Goal: Task Accomplishment & Management: Complete application form

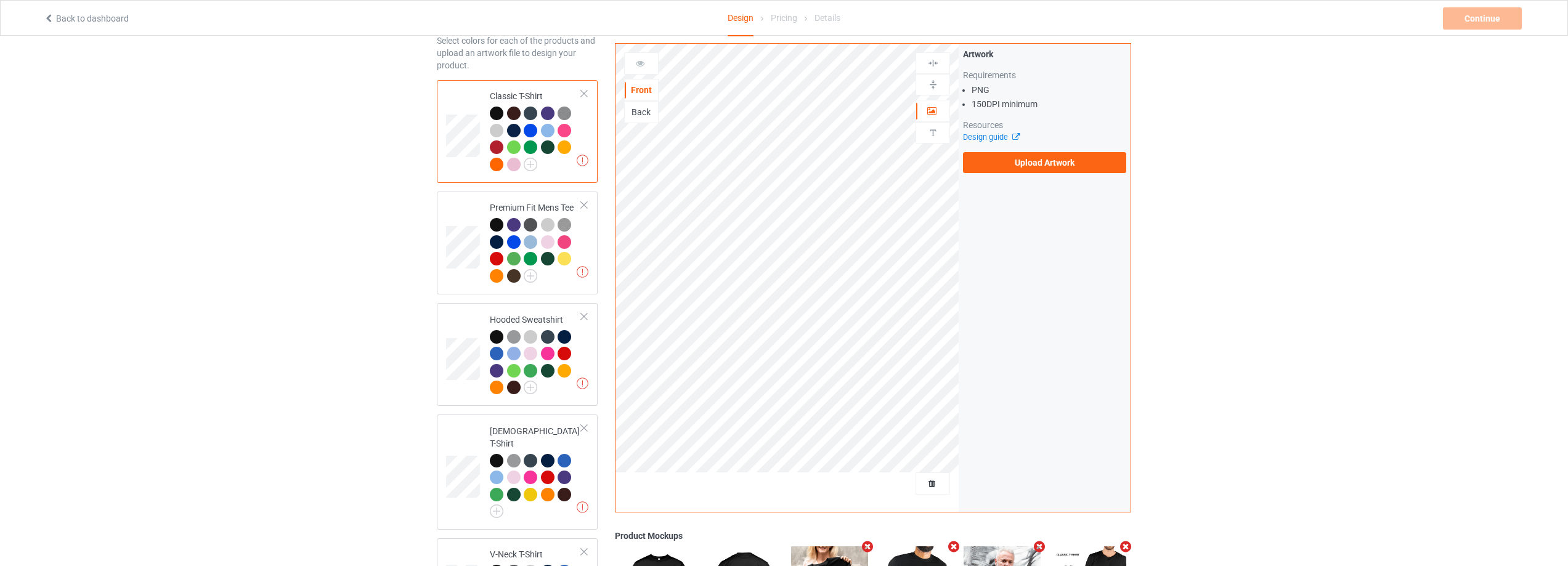
scroll to position [62, 0]
click at [527, 163] on img at bounding box center [530, 165] width 13 height 13
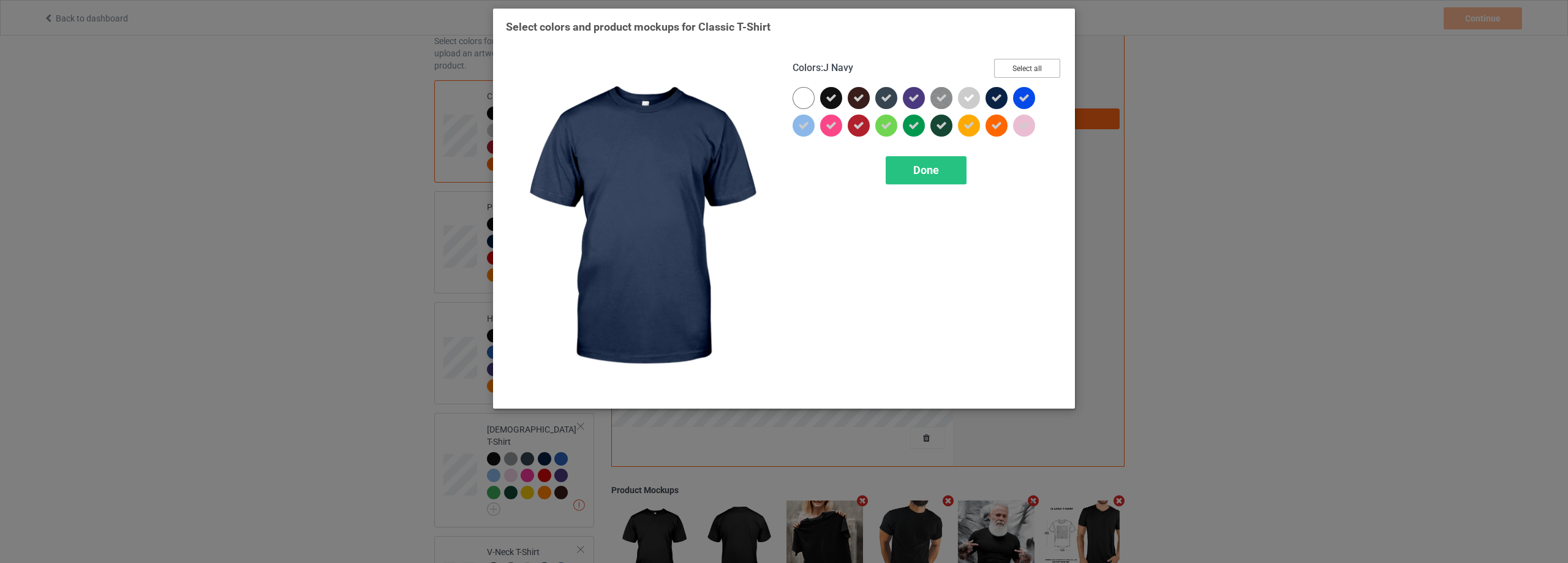
click at [1044, 68] on button "Select all" at bounding box center [1027, 68] width 66 height 19
click at [1044, 68] on button "Reset to Default" at bounding box center [1016, 68] width 89 height 19
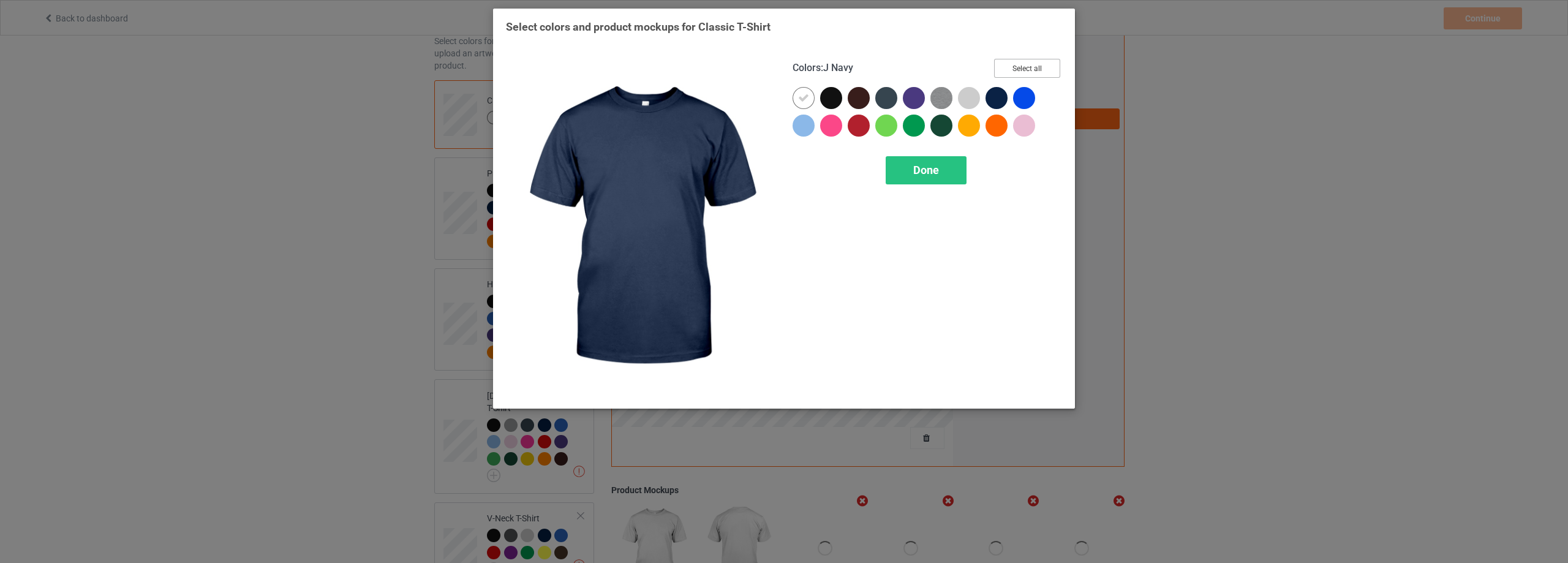
click at [1044, 68] on button "Select all" at bounding box center [1027, 68] width 66 height 19
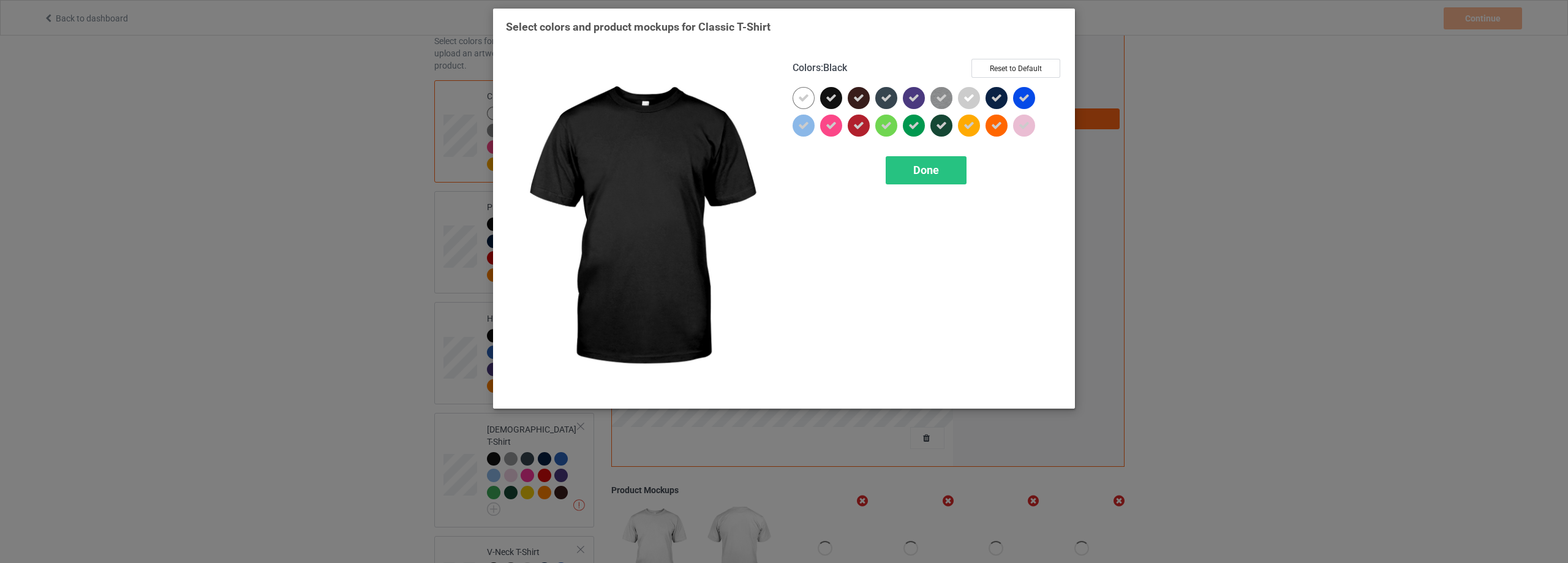
click at [828, 94] on icon at bounding box center [831, 98] width 11 height 11
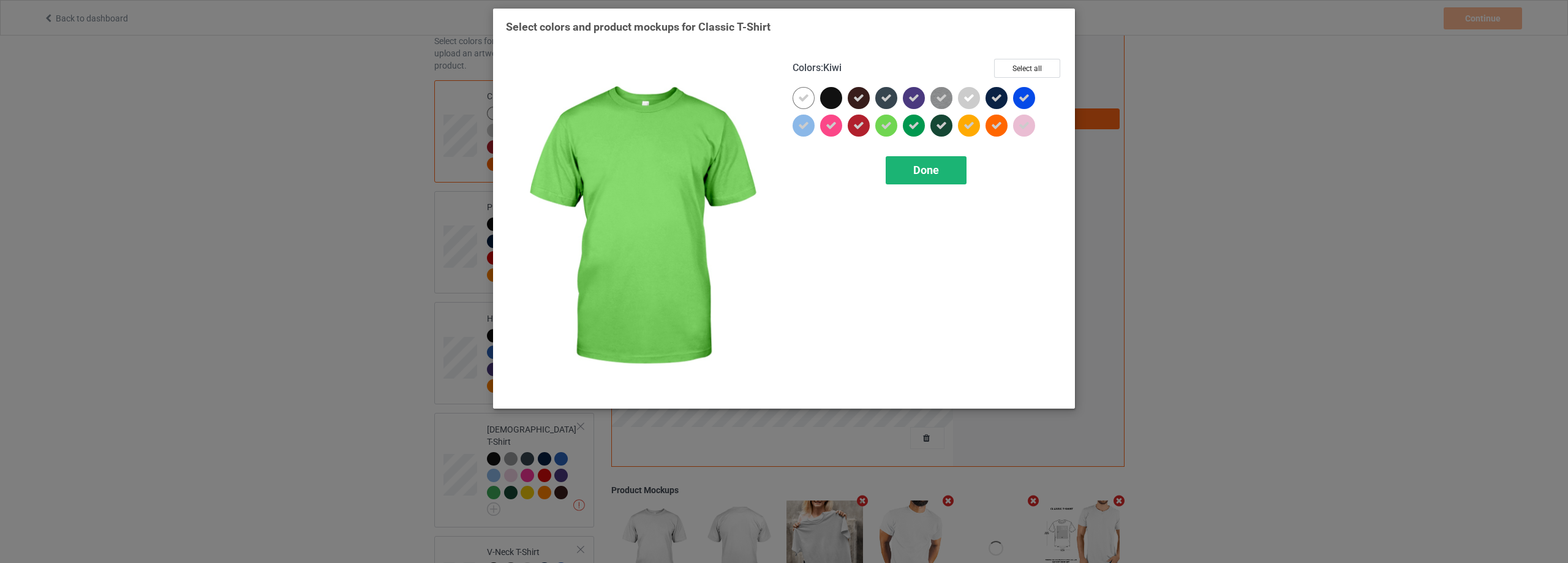
click at [912, 172] on div "Done" at bounding box center [926, 170] width 81 height 28
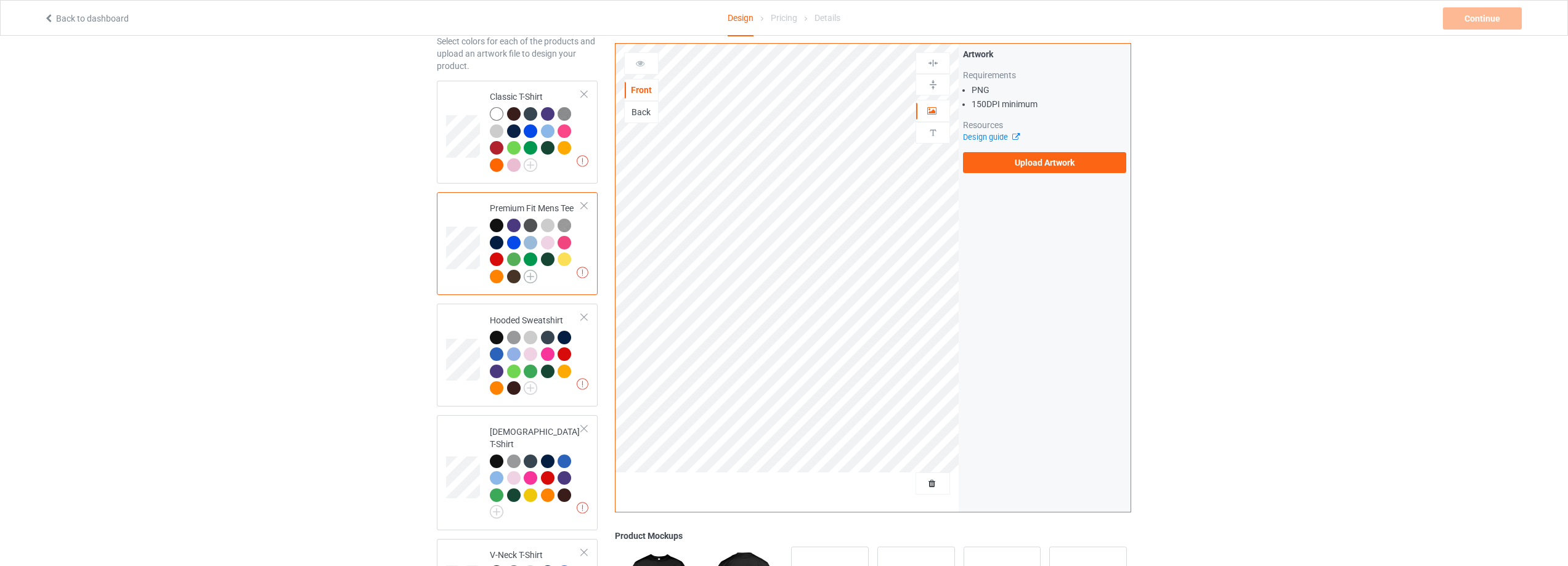
click at [534, 277] on img at bounding box center [530, 276] width 13 height 13
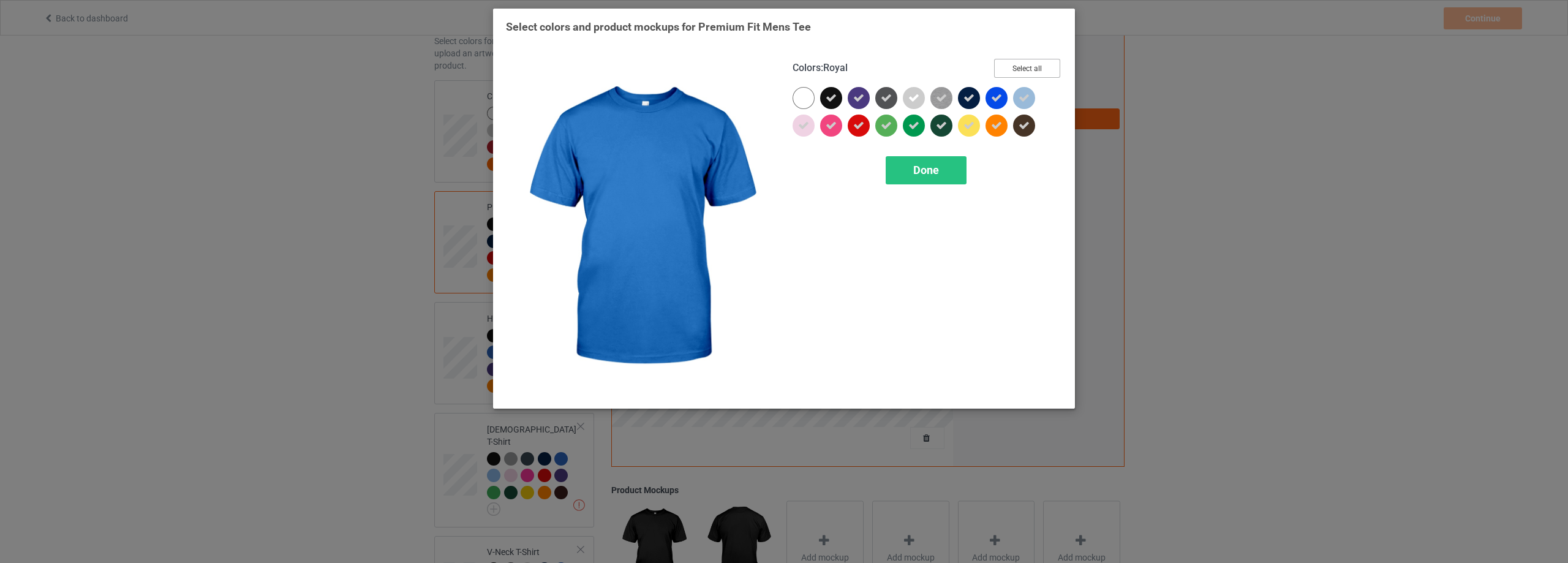
click at [1024, 68] on button "Select all" at bounding box center [1027, 68] width 66 height 19
click at [1024, 68] on button "Reset to Default" at bounding box center [1016, 68] width 89 height 19
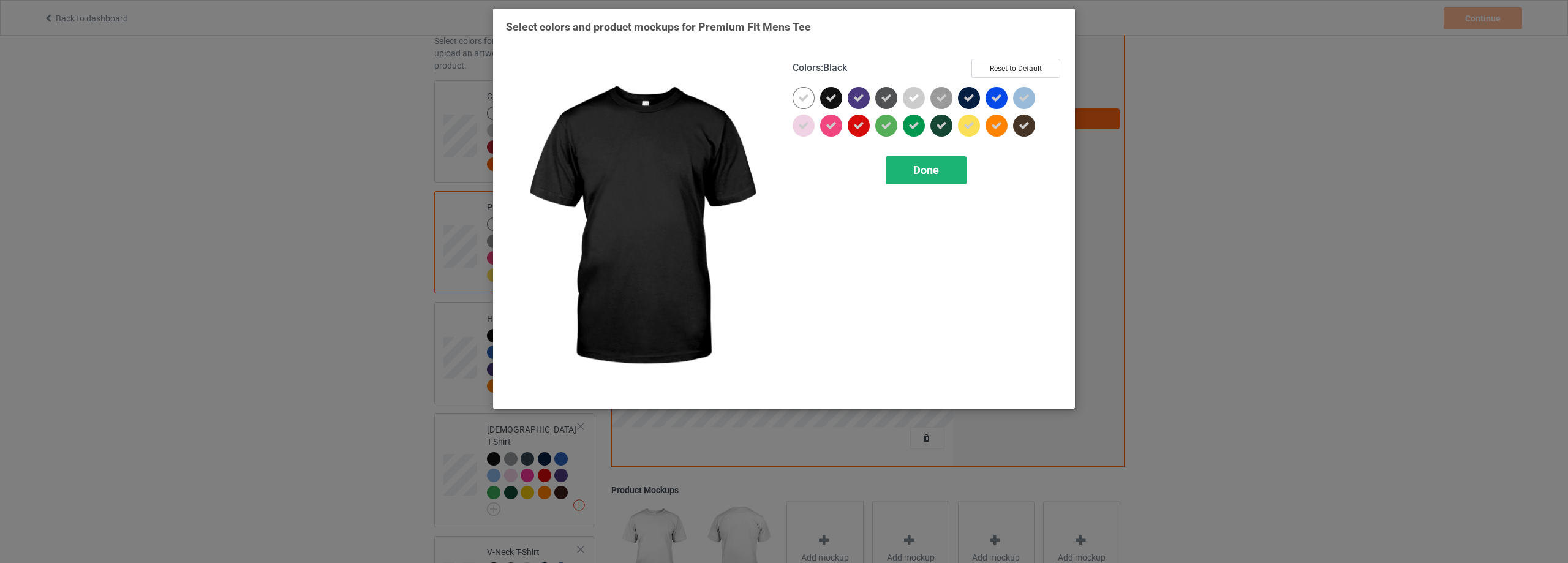
drag, startPoint x: 833, startPoint y: 97, endPoint x: 897, endPoint y: 162, distance: 91.2
click at [833, 97] on icon at bounding box center [831, 98] width 11 height 11
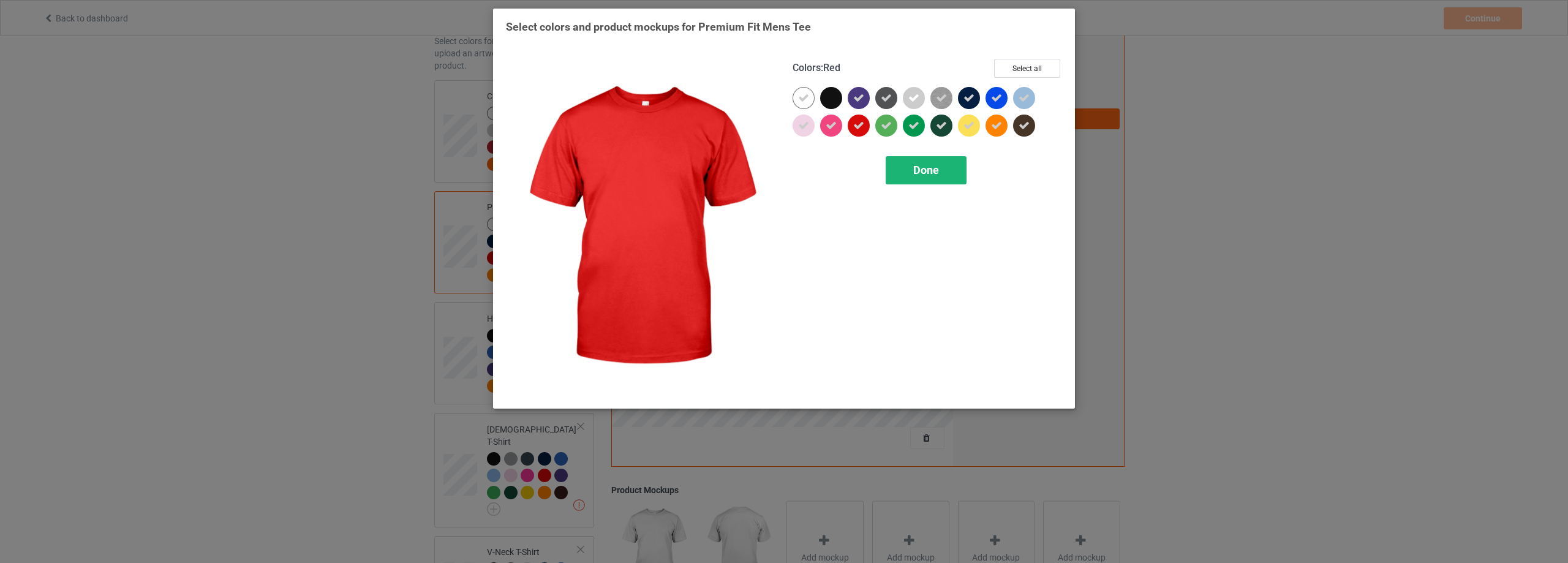
click at [910, 174] on div "Done" at bounding box center [926, 170] width 81 height 28
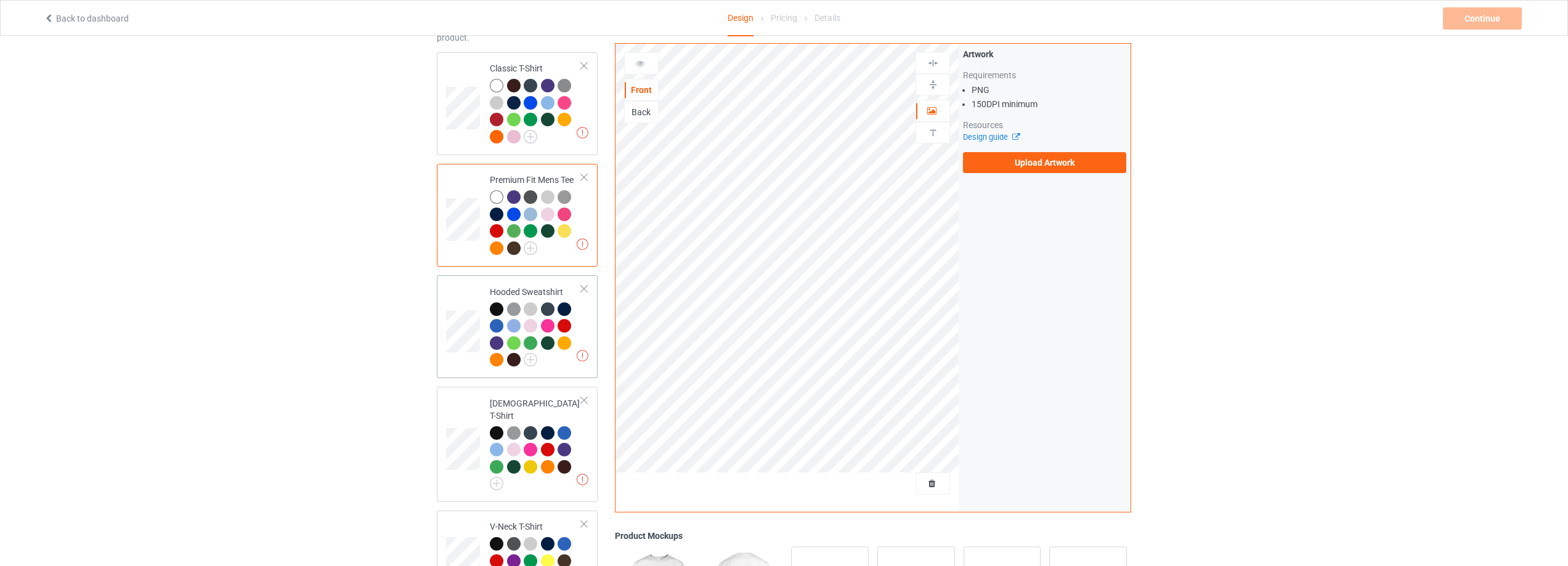
scroll to position [123, 0]
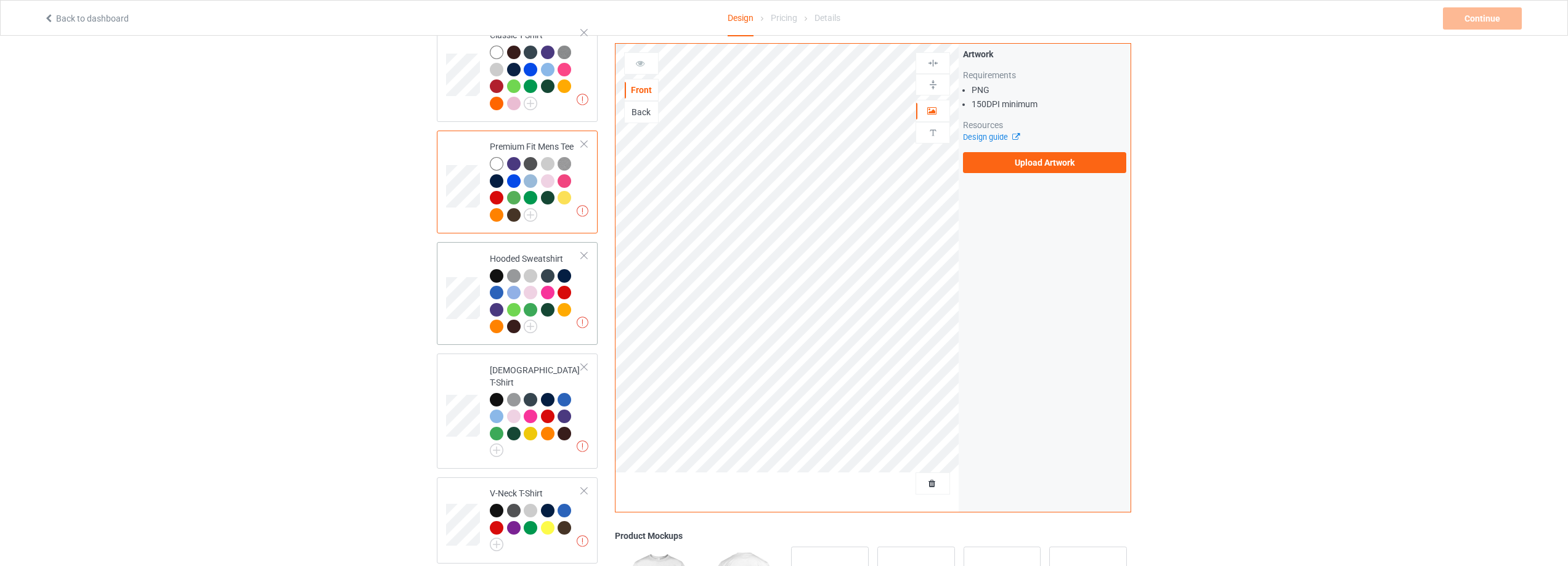
click at [470, 266] on td at bounding box center [465, 293] width 37 height 93
click at [531, 327] on img at bounding box center [530, 326] width 13 height 13
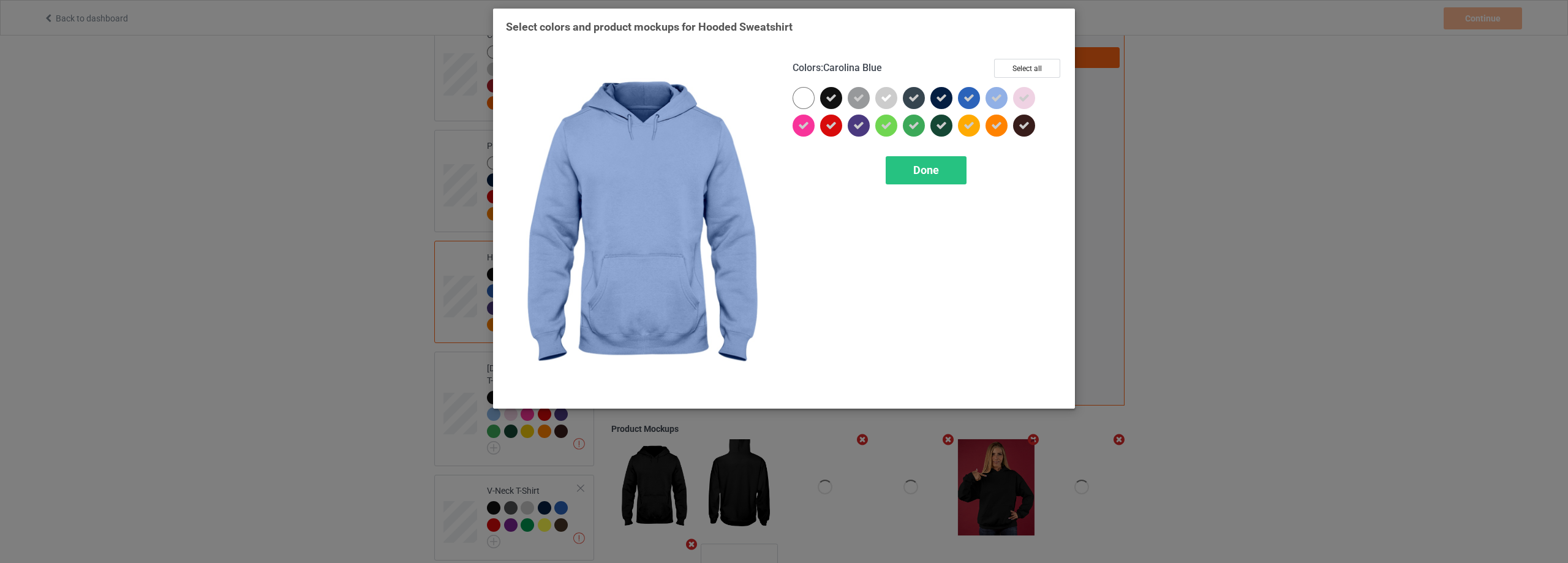
click at [1036, 54] on div "Colors : Carolina Blue Select all Done" at bounding box center [927, 227] width 287 height 354
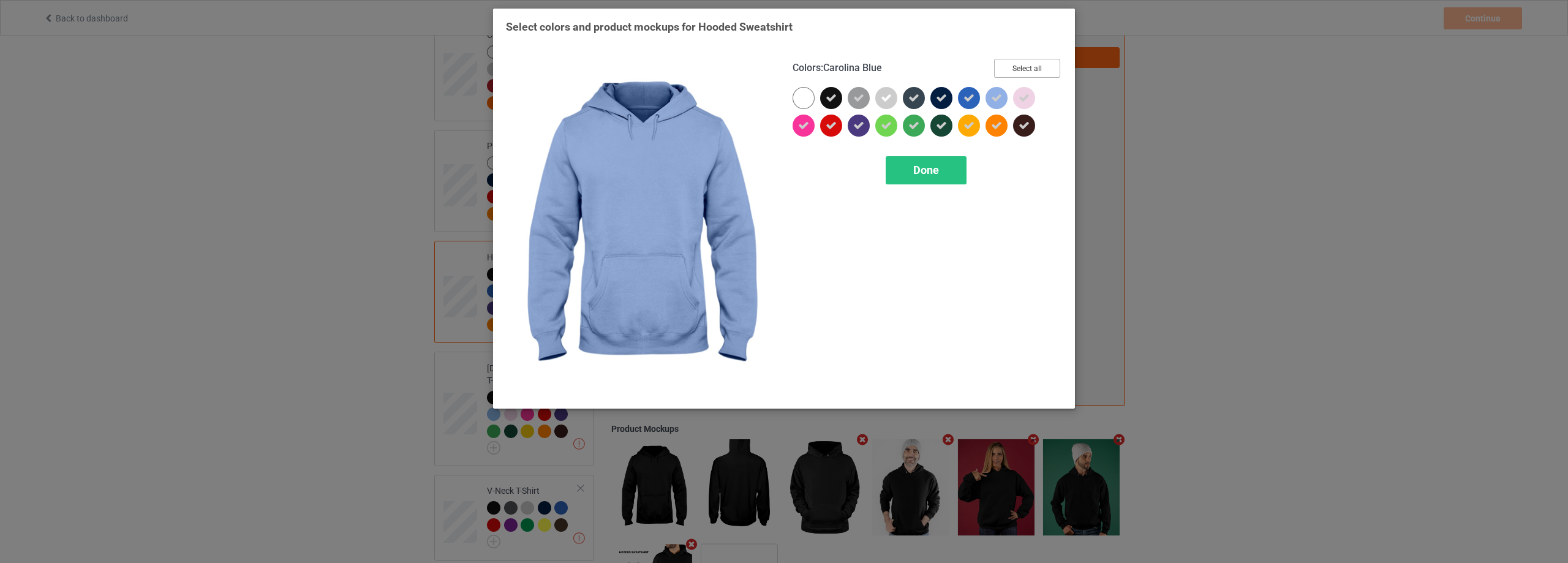
click at [1031, 66] on button "Select all" at bounding box center [1027, 68] width 66 height 19
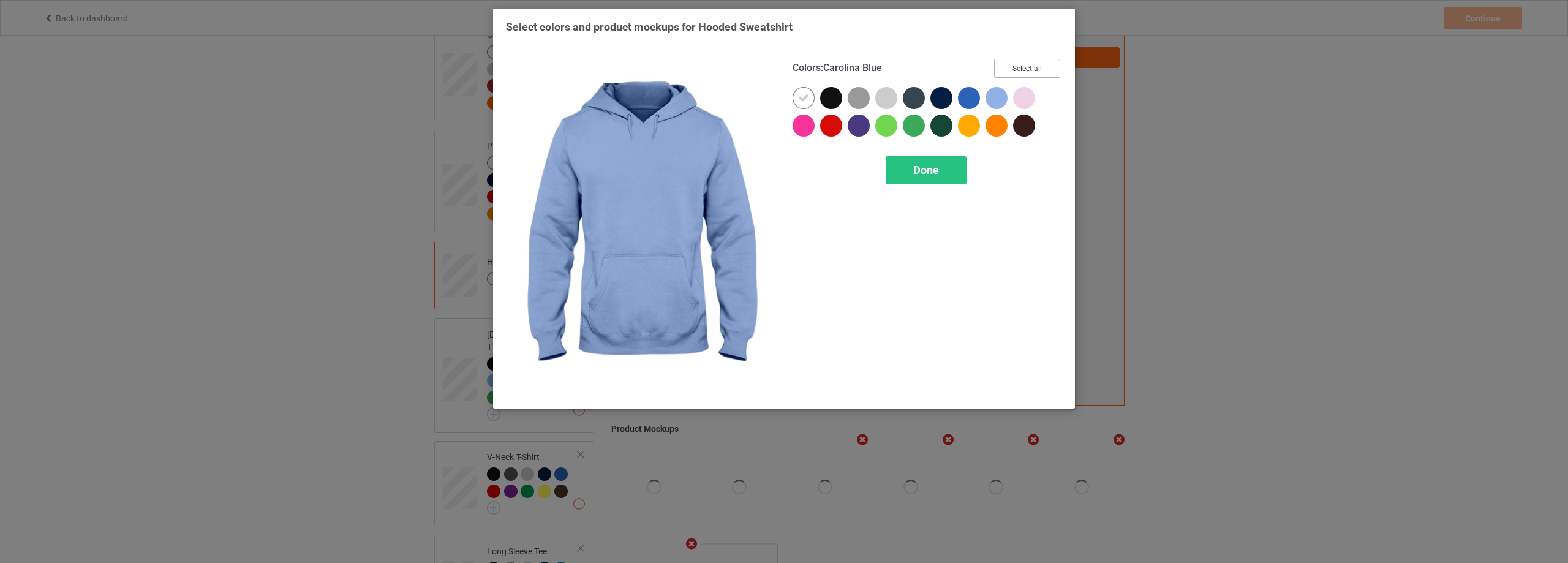
click at [1031, 66] on button "Select all" at bounding box center [1027, 68] width 66 height 19
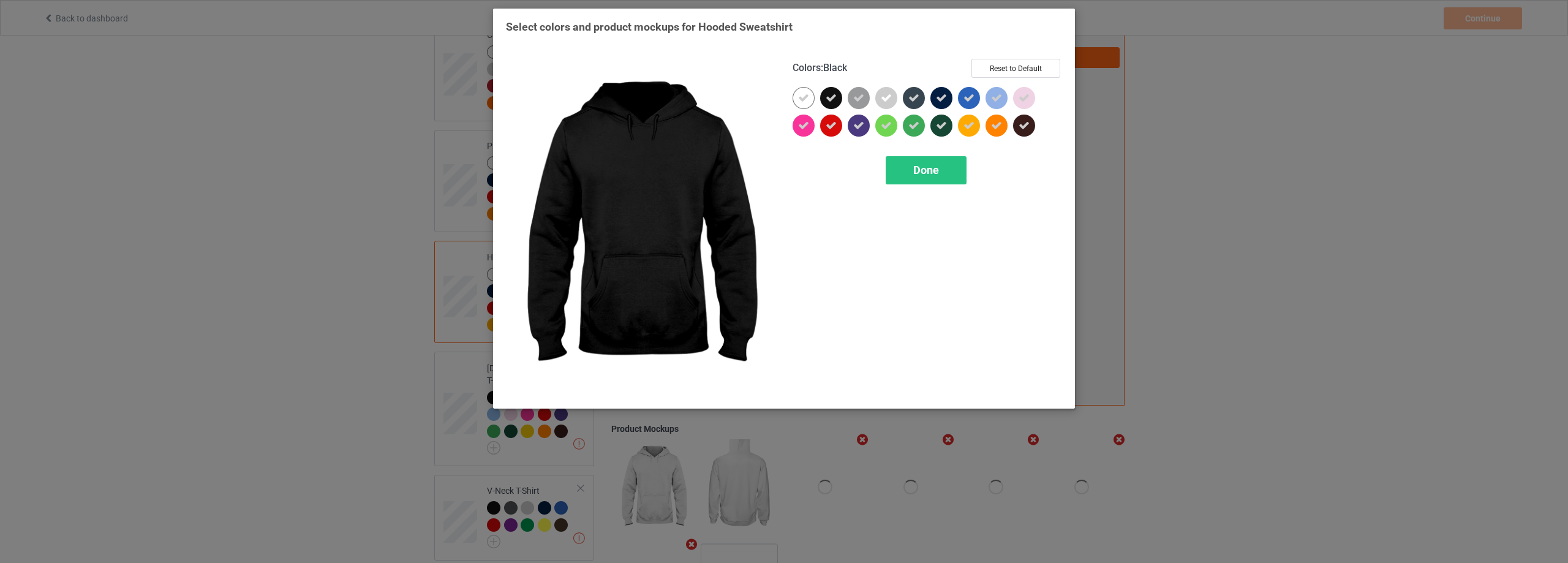
drag, startPoint x: 834, startPoint y: 96, endPoint x: 895, endPoint y: 150, distance: 81.5
click at [834, 96] on icon at bounding box center [831, 98] width 11 height 11
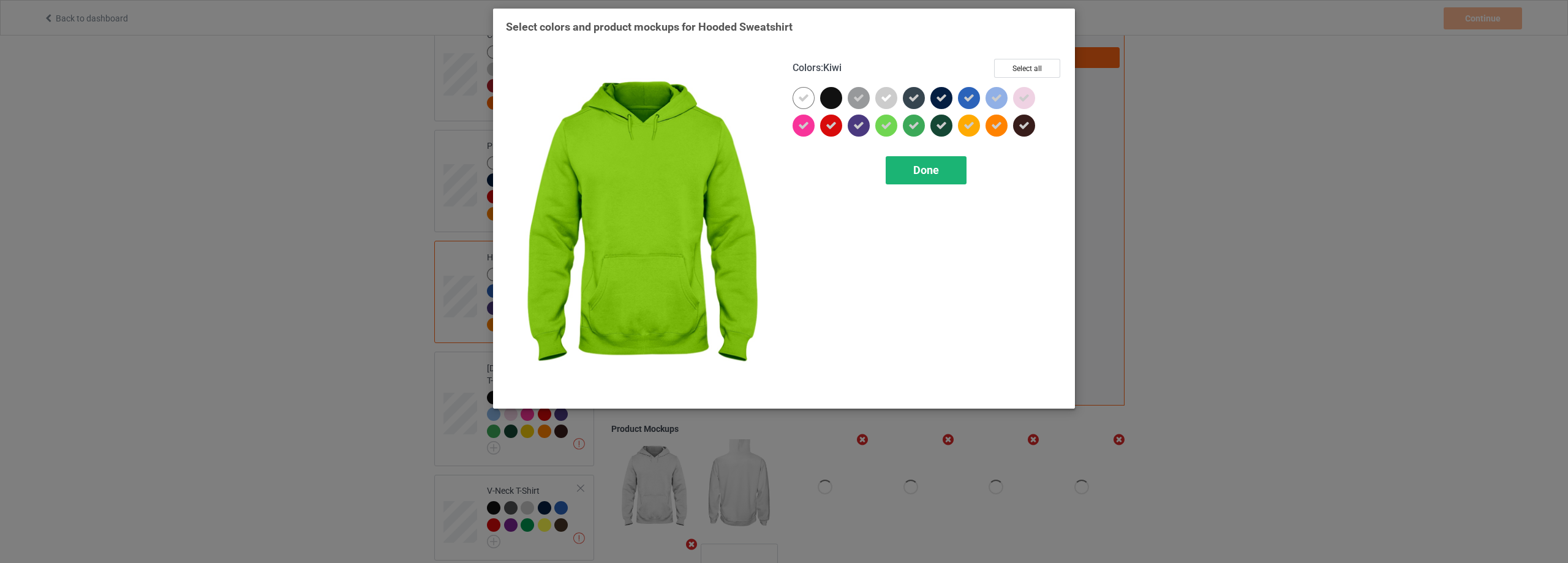
click at [908, 160] on div "Done" at bounding box center [926, 170] width 81 height 28
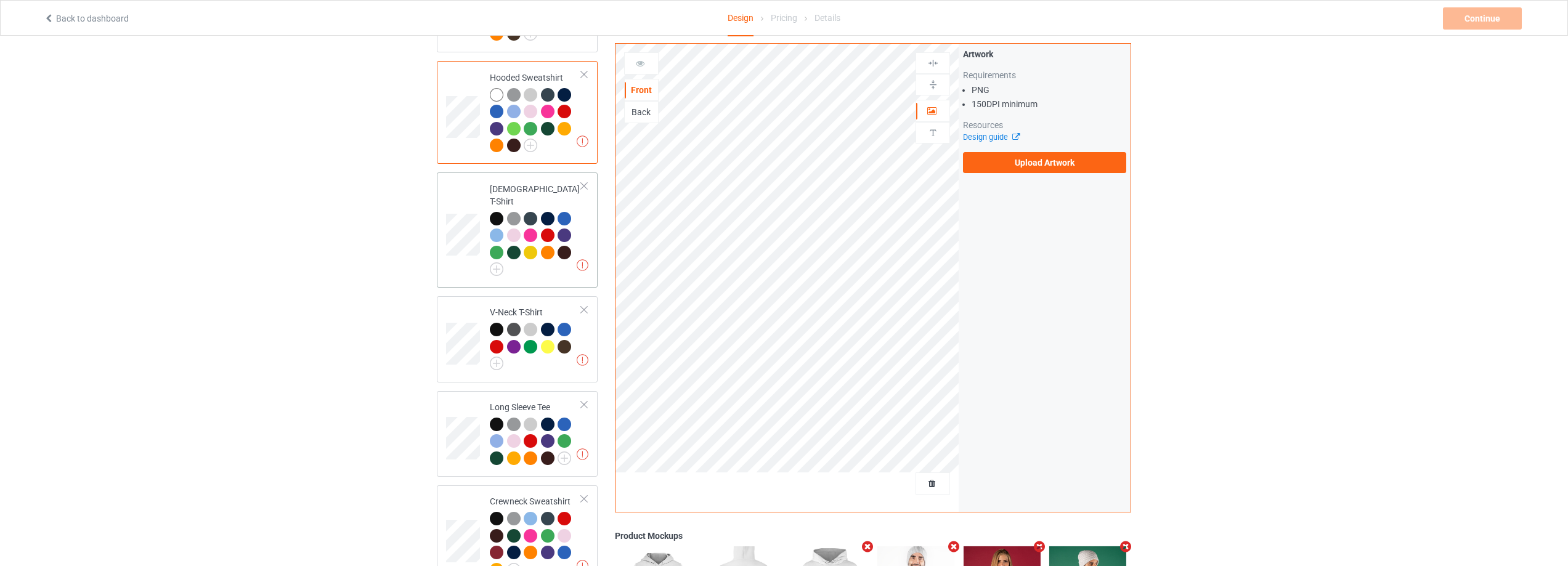
scroll to position [308, 0]
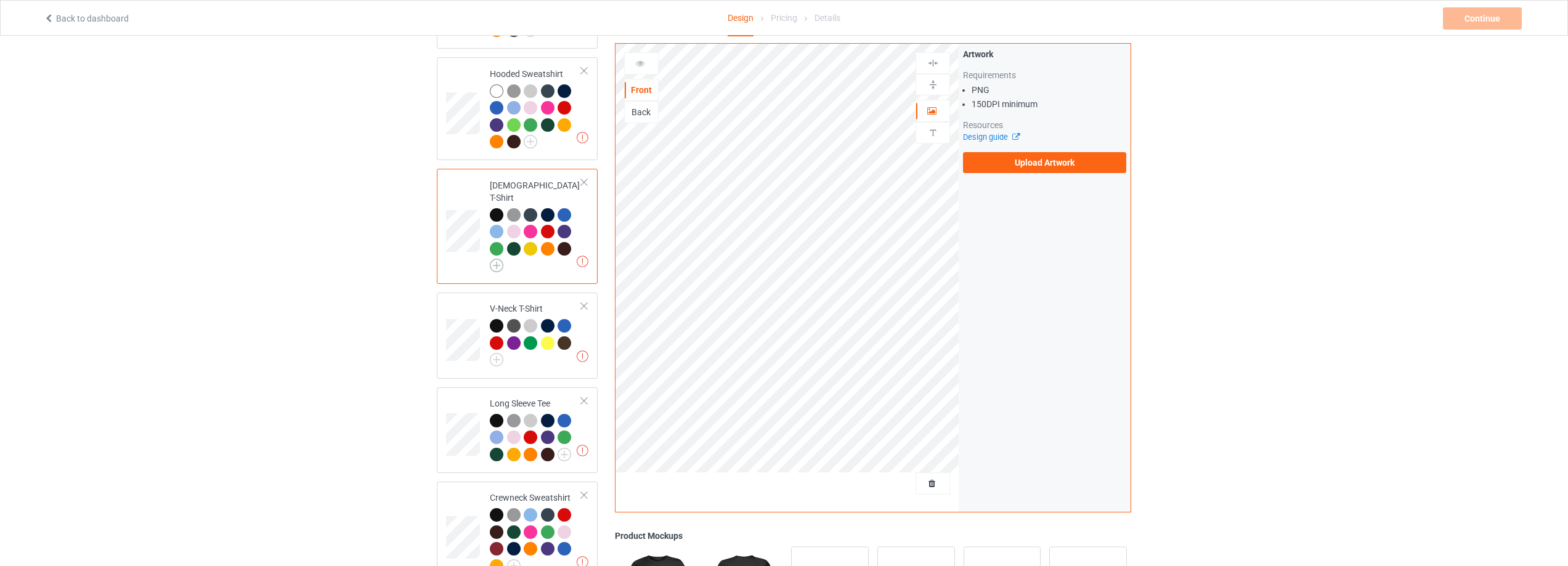
click at [494, 258] on img at bounding box center [496, 265] width 13 height 13
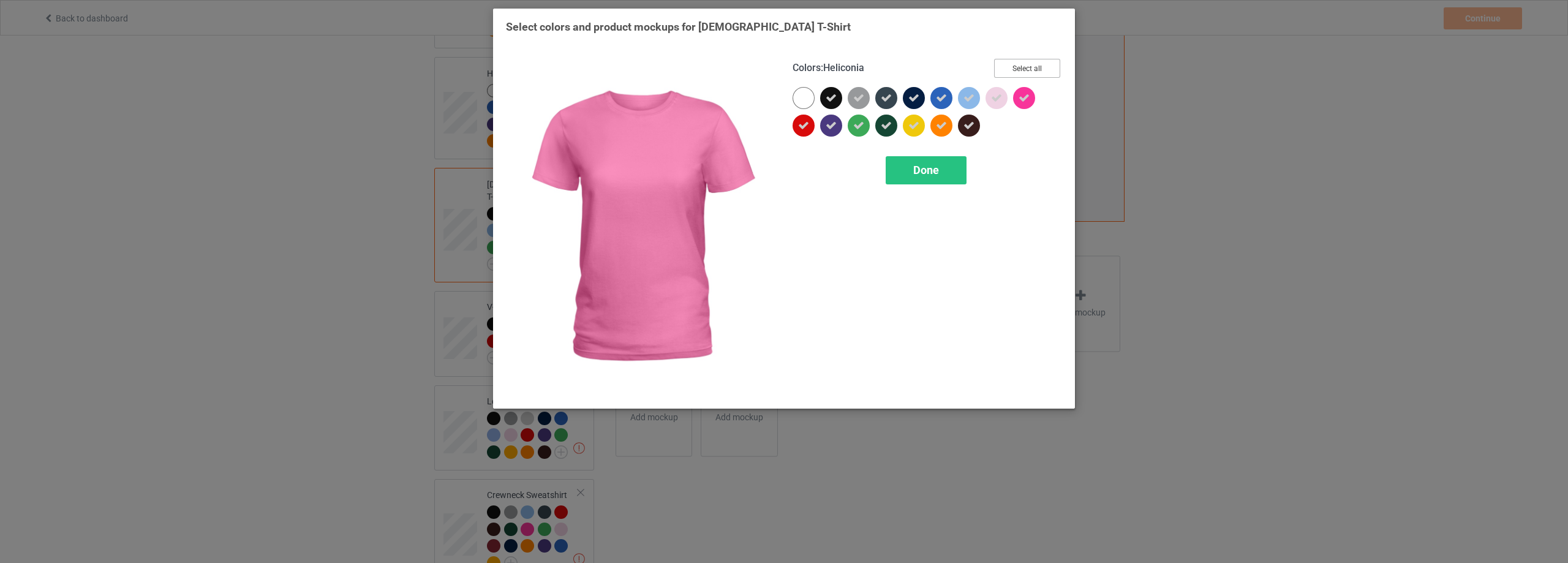
click at [1038, 67] on button "Select all" at bounding box center [1027, 68] width 66 height 19
click at [1038, 67] on button "Reset to Default" at bounding box center [1016, 68] width 89 height 19
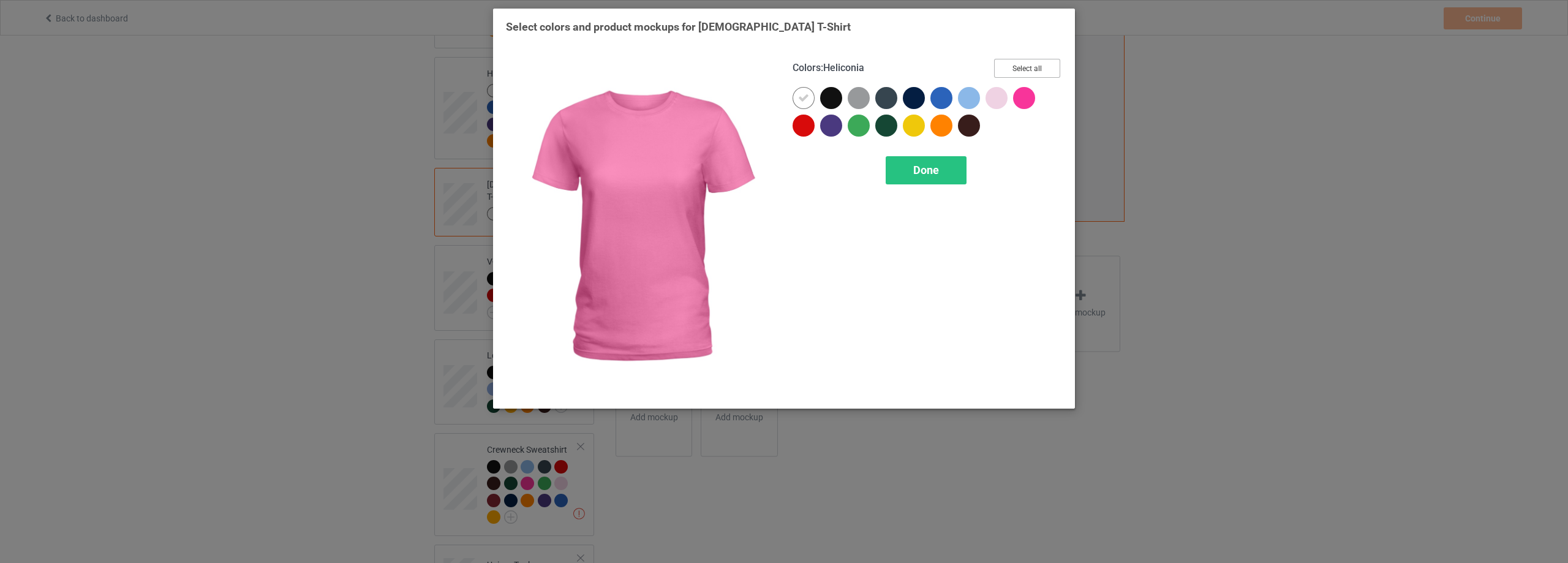
click at [1038, 67] on button "Select all" at bounding box center [1027, 68] width 66 height 19
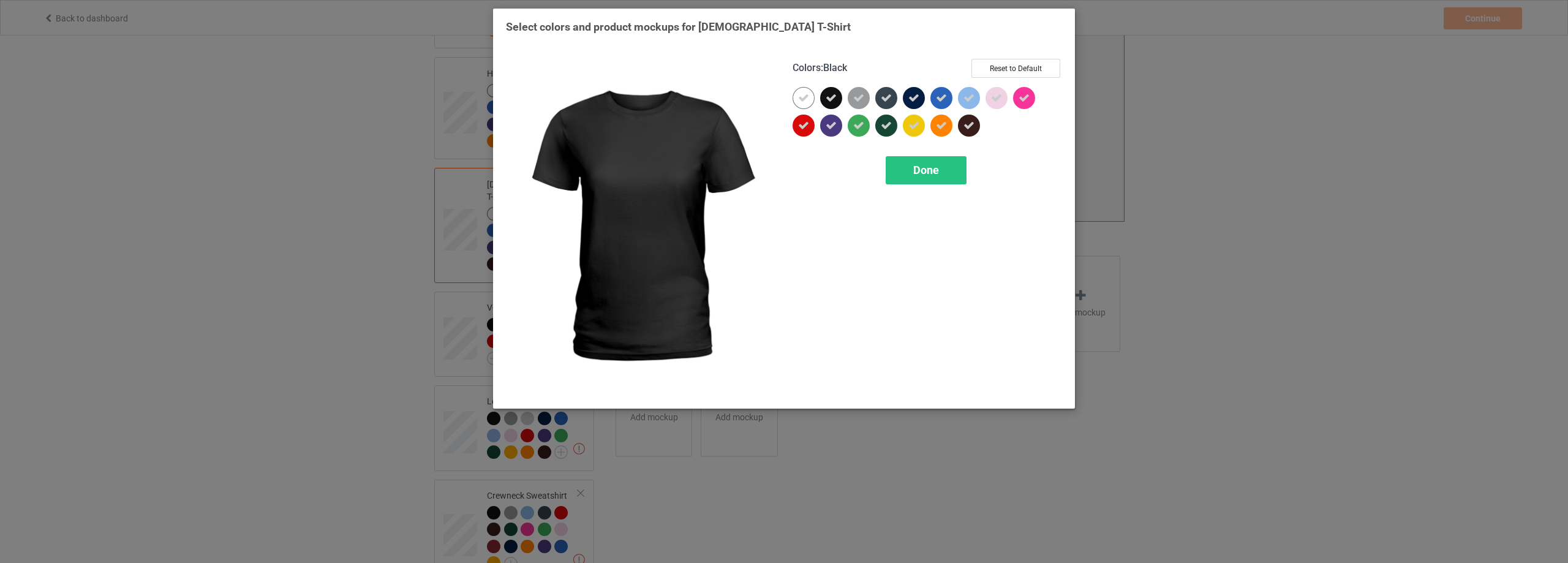
click at [830, 96] on icon at bounding box center [831, 98] width 11 height 11
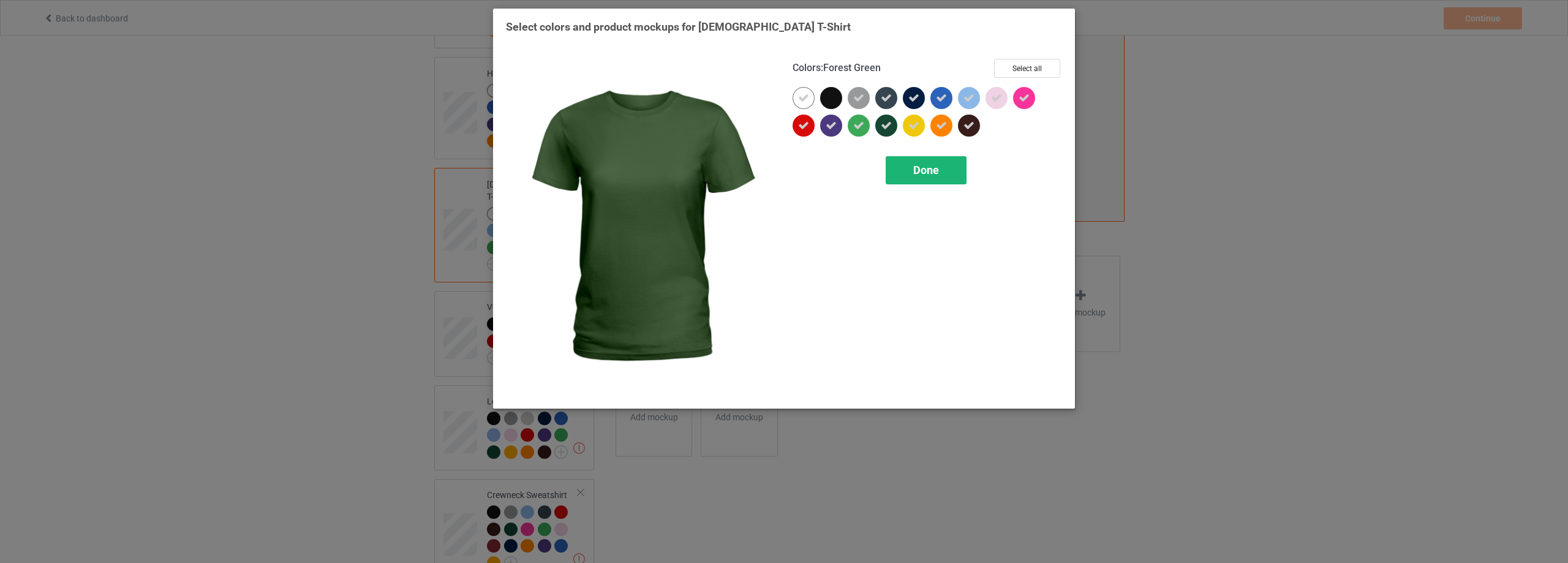
click at [917, 165] on span "Done" at bounding box center [926, 170] width 25 height 13
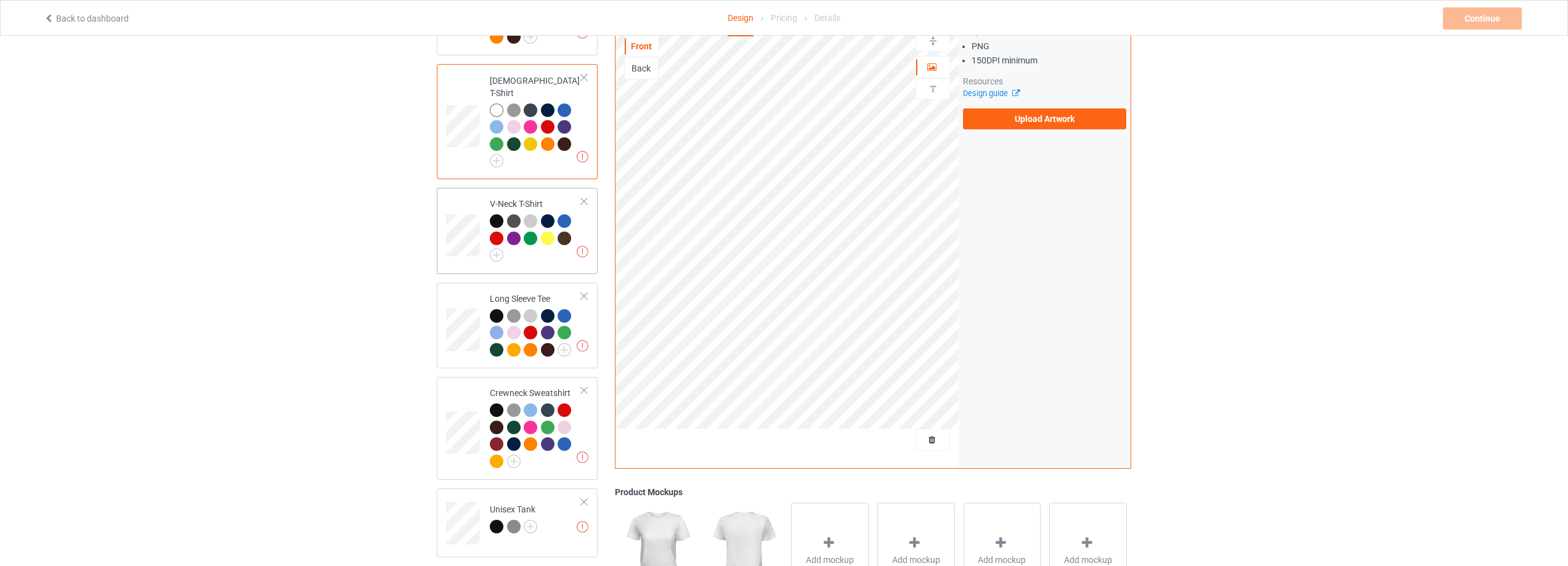
scroll to position [431, 0]
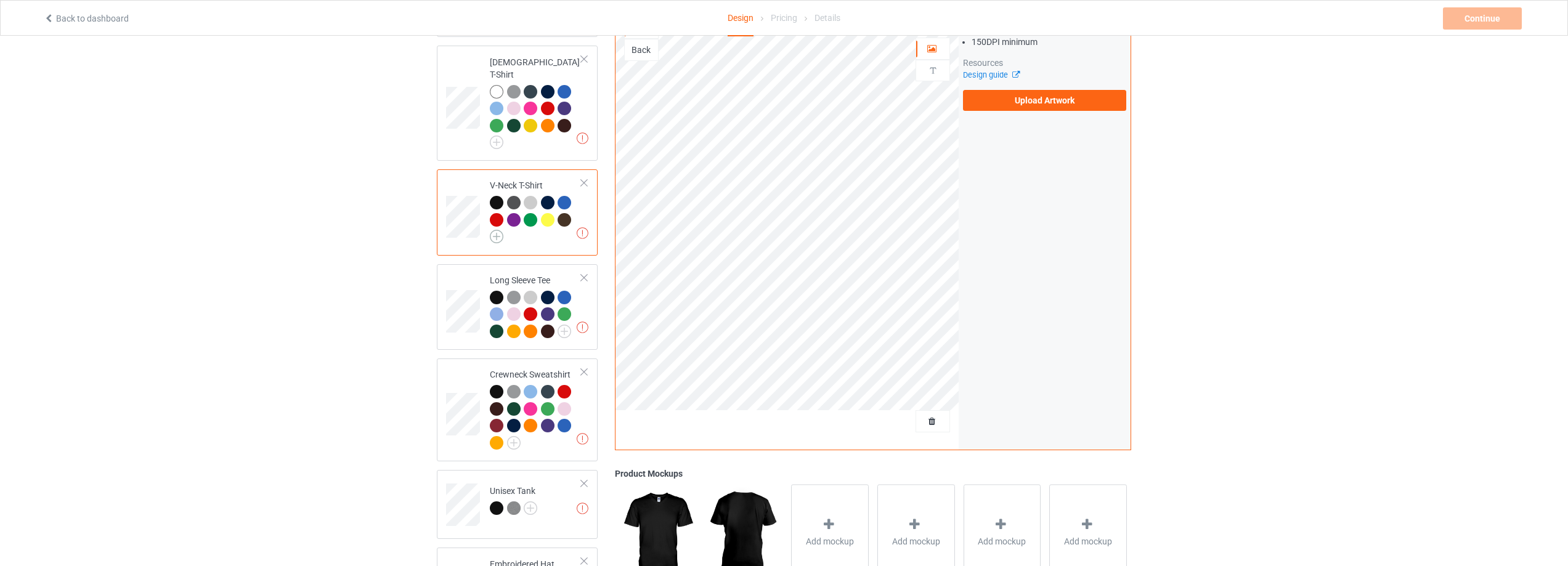
click at [492, 229] on img at bounding box center [496, 236] width 13 height 13
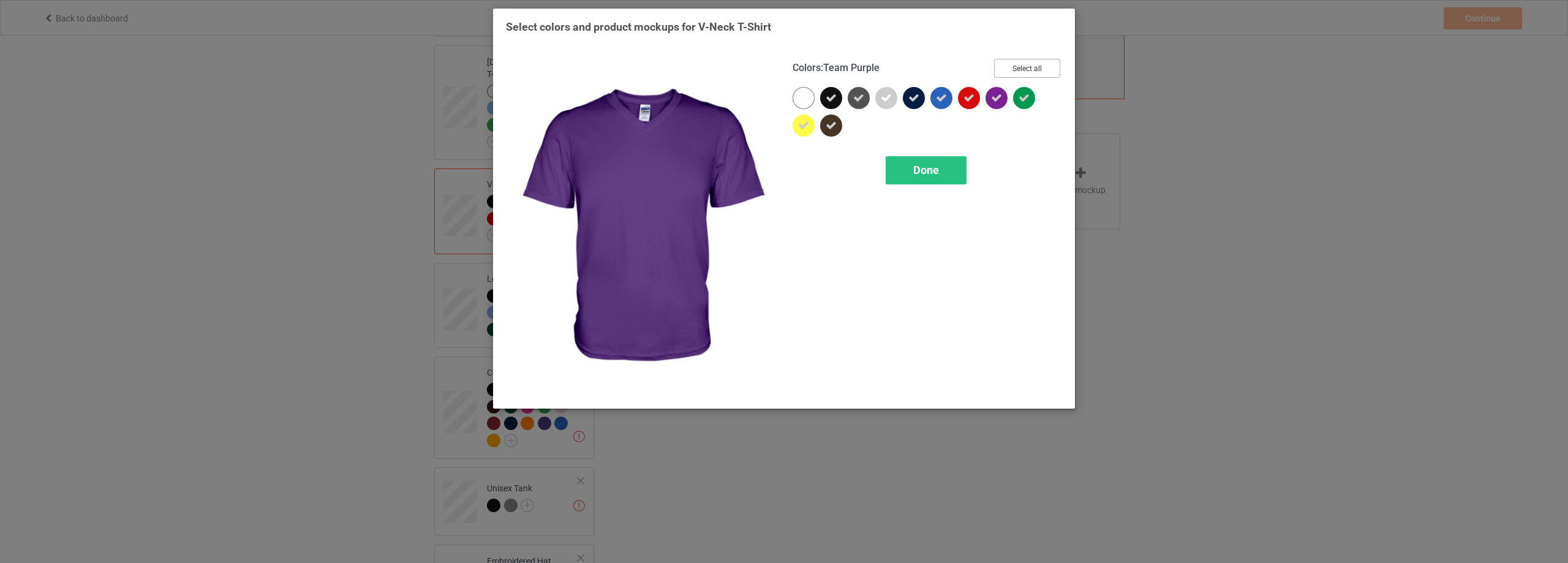
click at [1043, 64] on button "Select all" at bounding box center [1027, 68] width 66 height 19
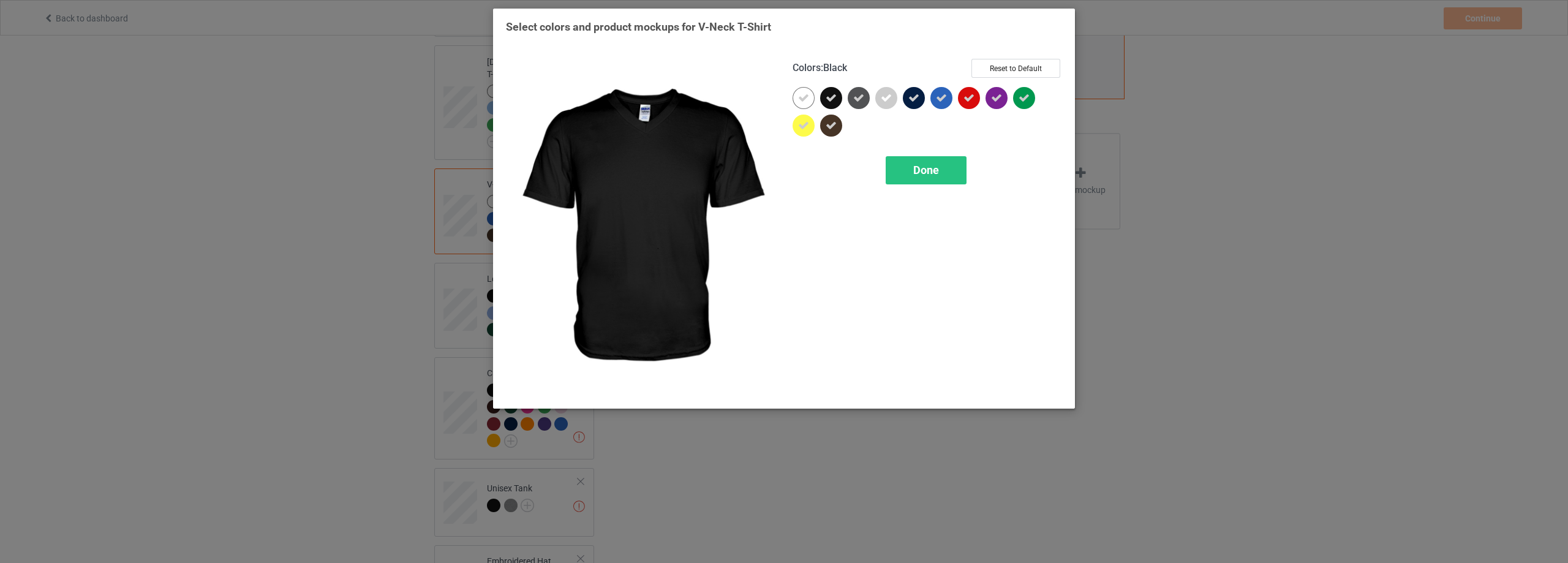
click at [837, 97] on div at bounding box center [831, 97] width 22 height 22
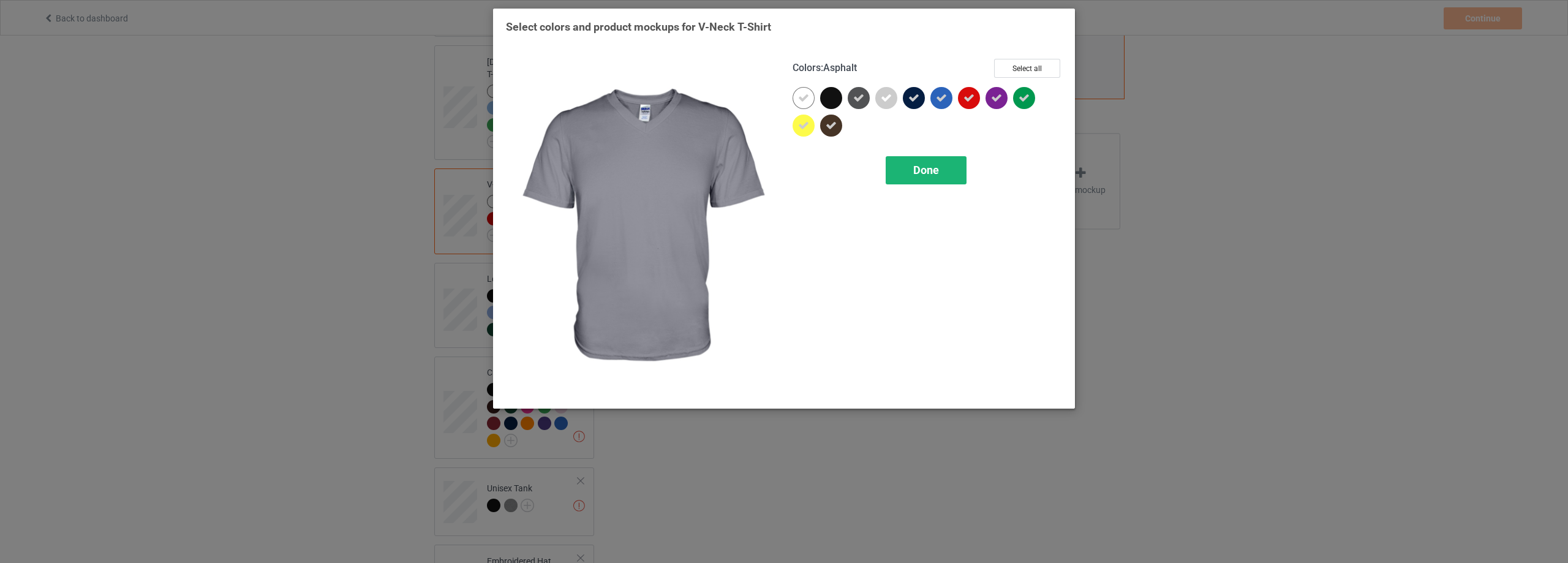
click at [917, 160] on div "Done" at bounding box center [926, 170] width 81 height 28
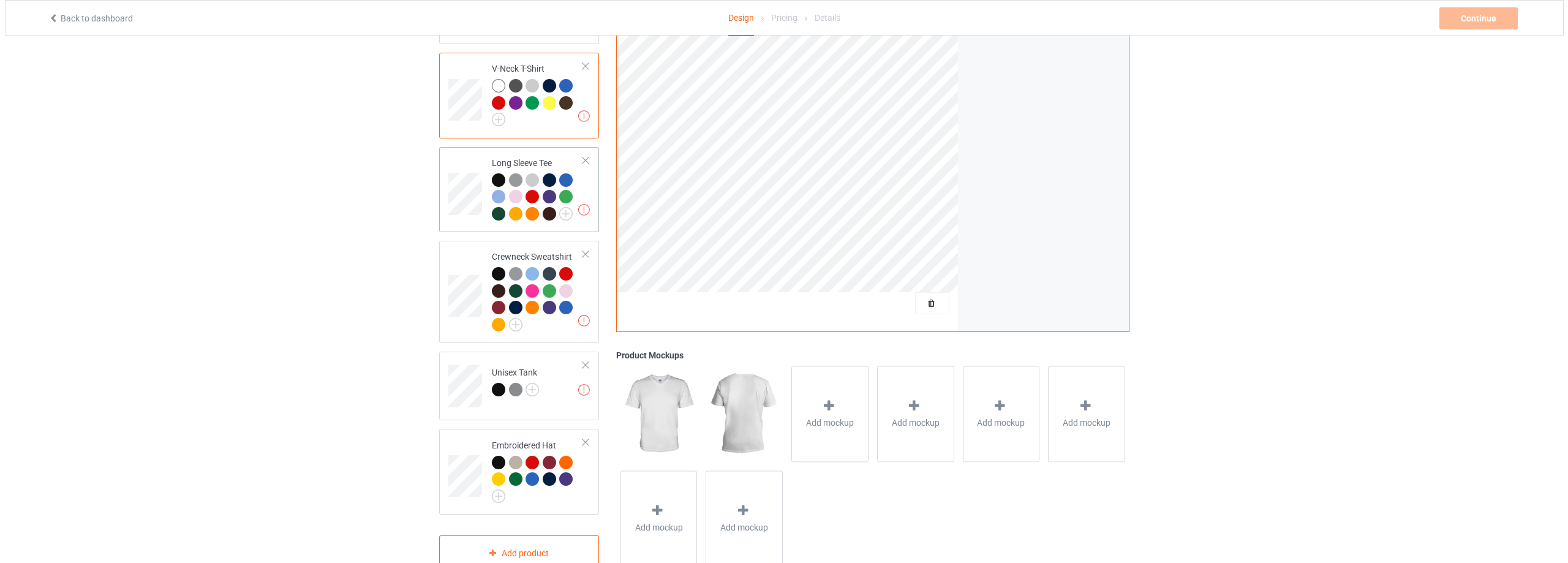
scroll to position [551, 0]
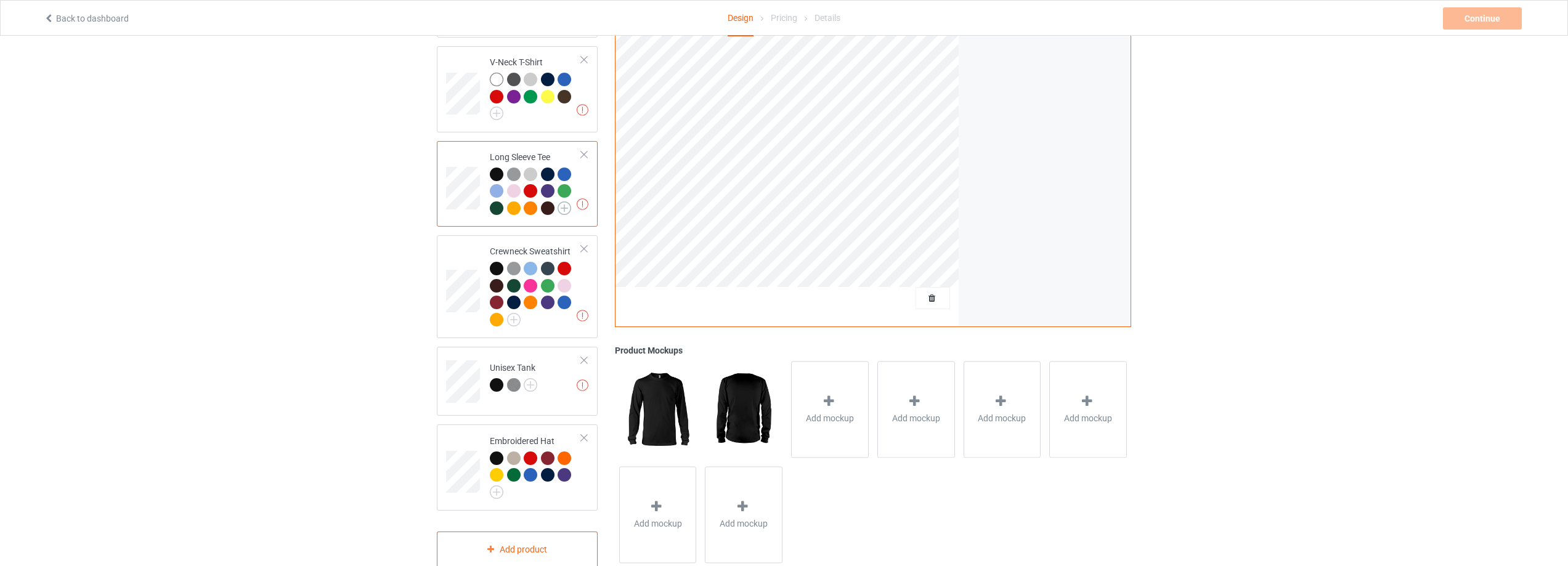
click at [561, 202] on img at bounding box center [564, 208] width 13 height 13
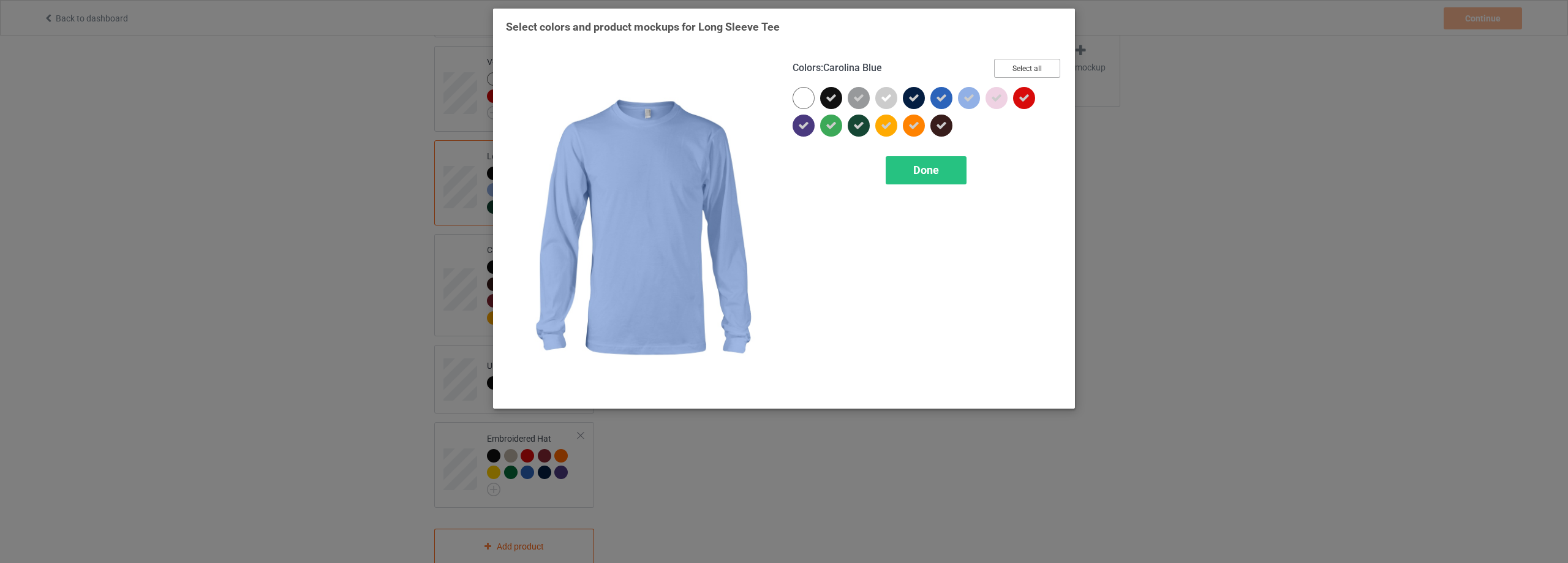
click at [1035, 60] on button "Select all" at bounding box center [1027, 68] width 66 height 19
drag, startPoint x: 1035, startPoint y: 60, endPoint x: 949, endPoint y: 81, distance: 88.5
click at [1028, 64] on button "Select all" at bounding box center [1027, 68] width 66 height 19
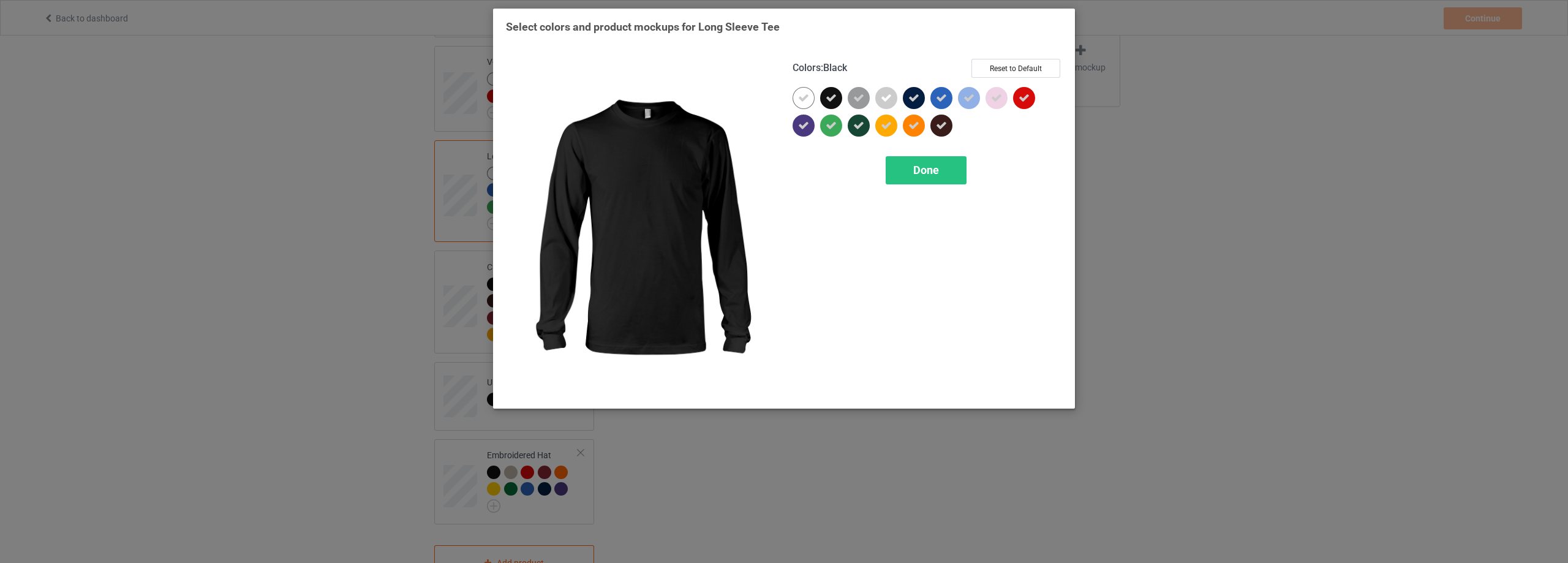
click at [834, 95] on icon at bounding box center [831, 98] width 11 height 11
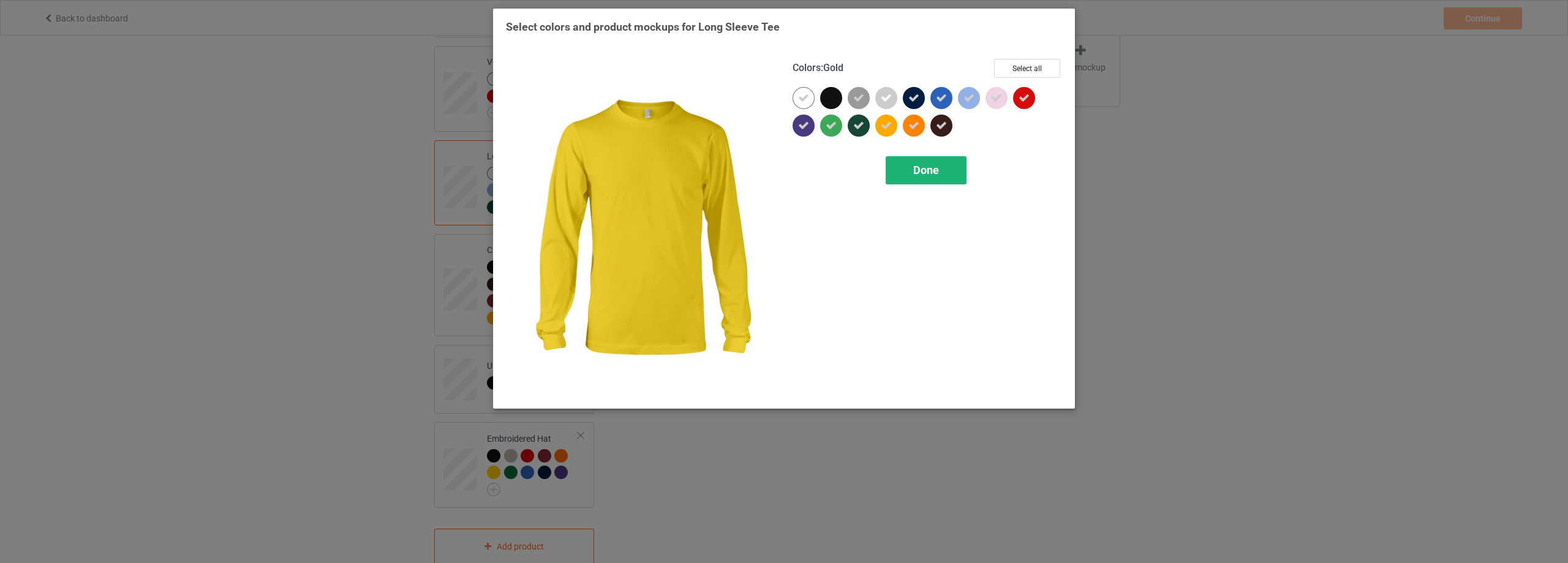
click at [913, 164] on div "Done" at bounding box center [926, 170] width 81 height 28
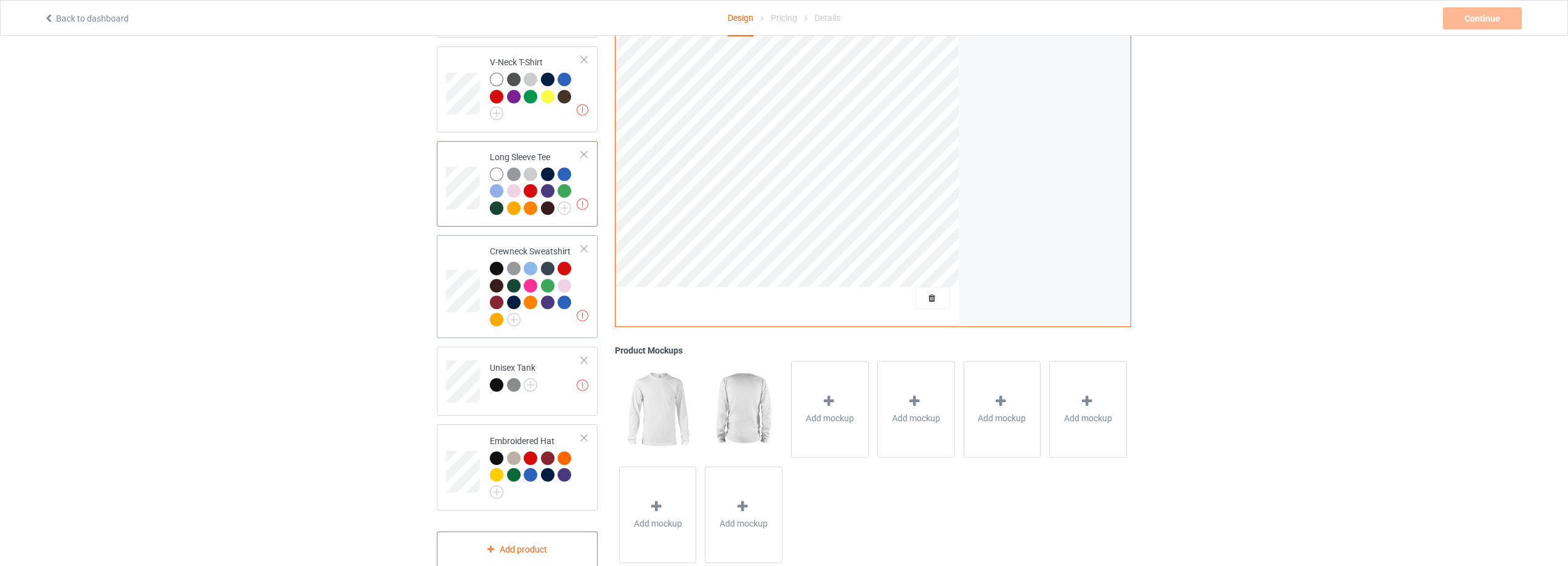
drag, startPoint x: 480, startPoint y: 261, endPoint x: 490, endPoint y: 286, distance: 26.9
click at [480, 261] on td at bounding box center [465, 286] width 37 height 93
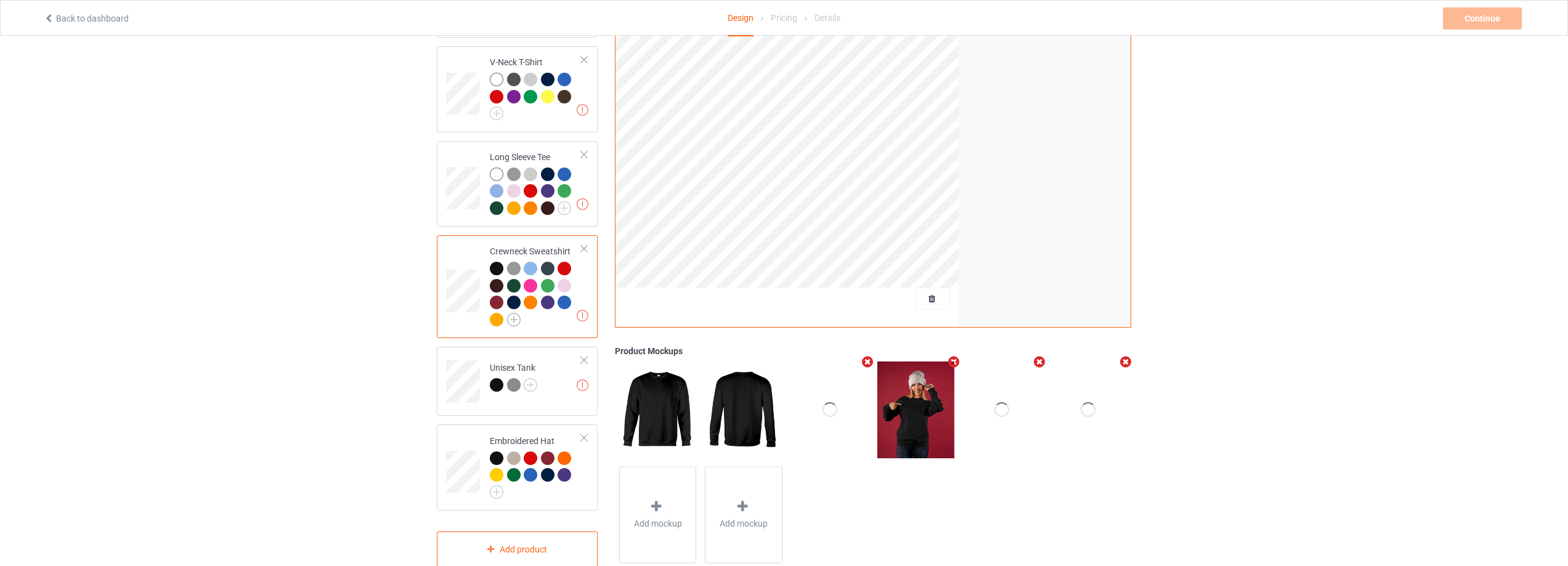
click at [514, 313] on img at bounding box center [514, 320] width 13 height 13
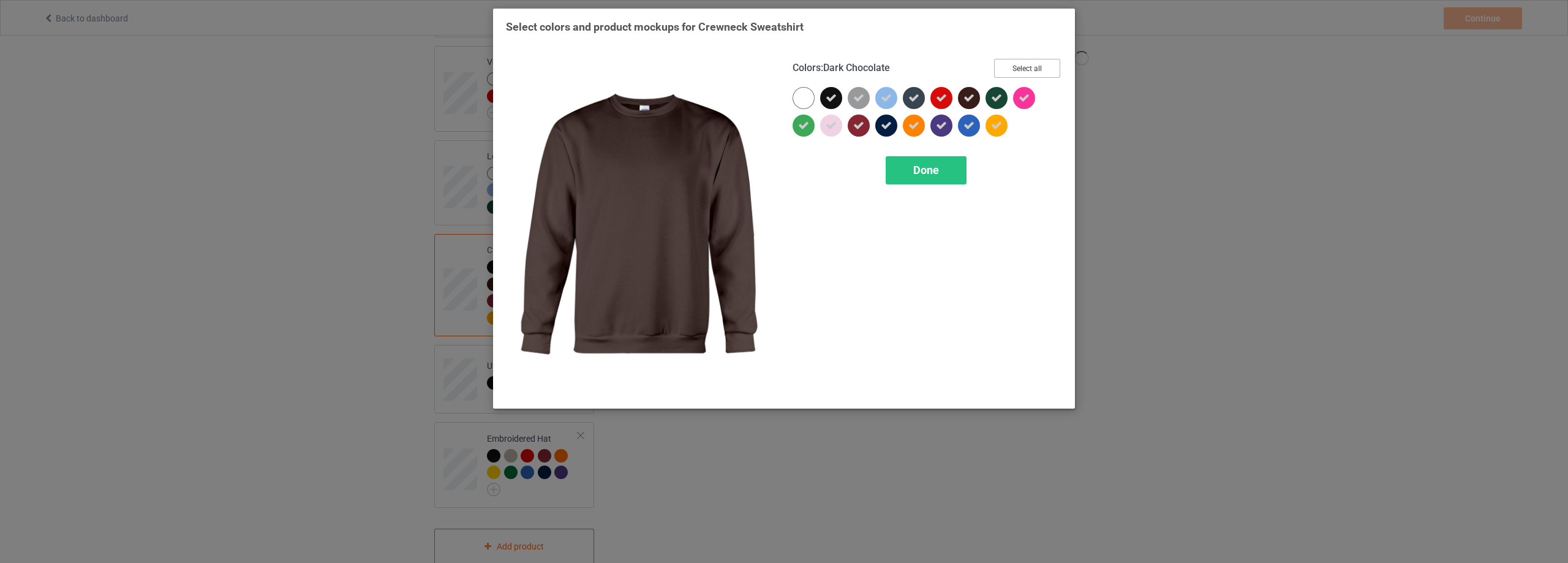
click at [1018, 63] on button "Select all" at bounding box center [1027, 68] width 66 height 19
click at [1018, 63] on button "Reset to Default" at bounding box center [1016, 68] width 89 height 19
click at [1018, 63] on button "Select all" at bounding box center [1027, 68] width 66 height 19
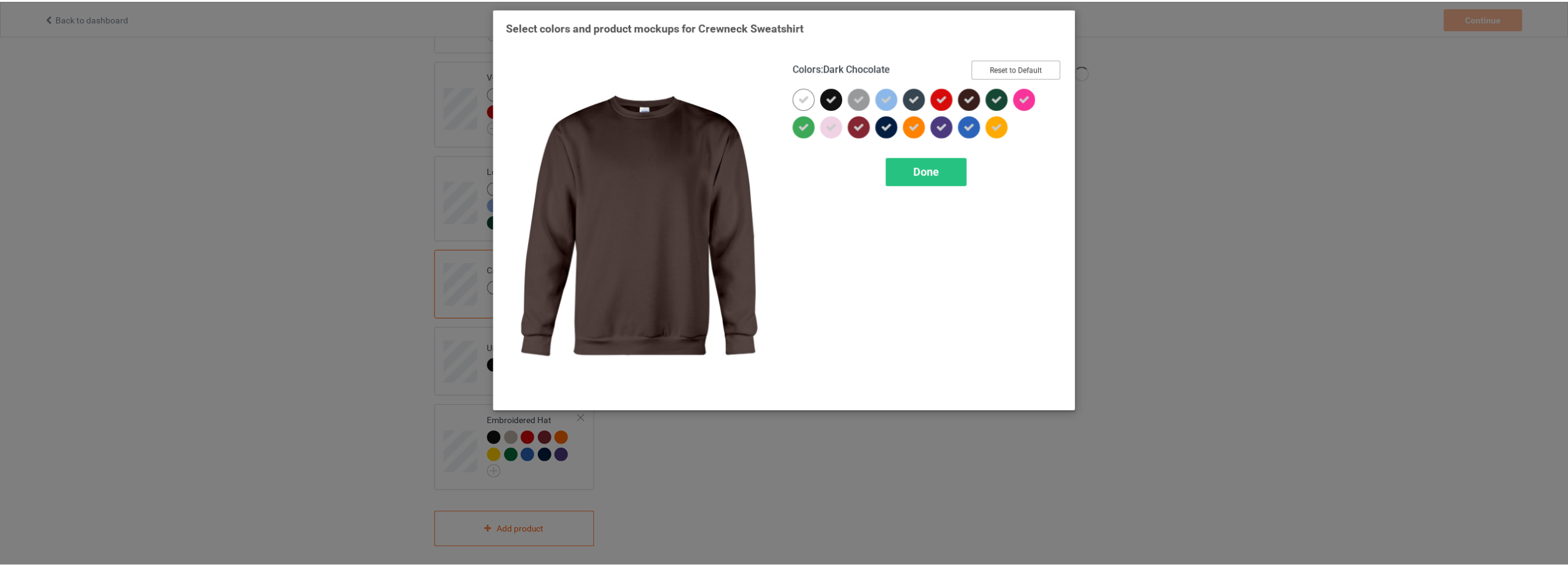
scroll to position [554, 0]
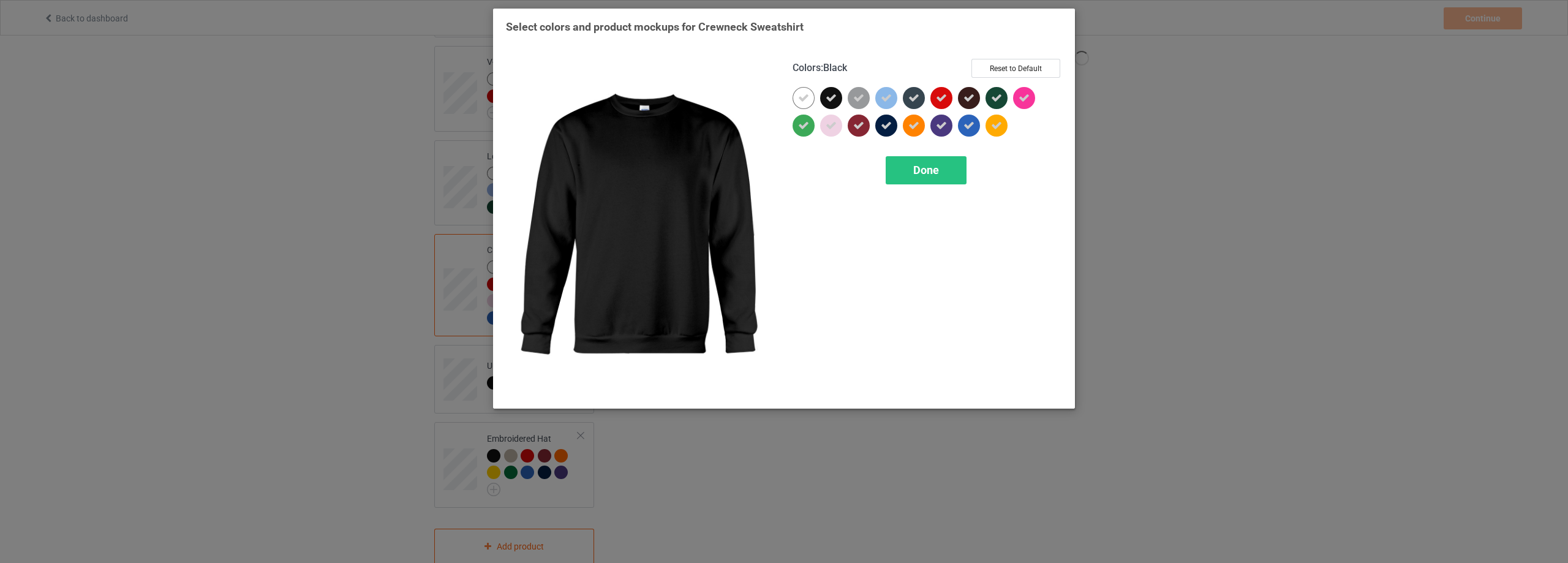
click at [829, 95] on icon at bounding box center [831, 98] width 11 height 11
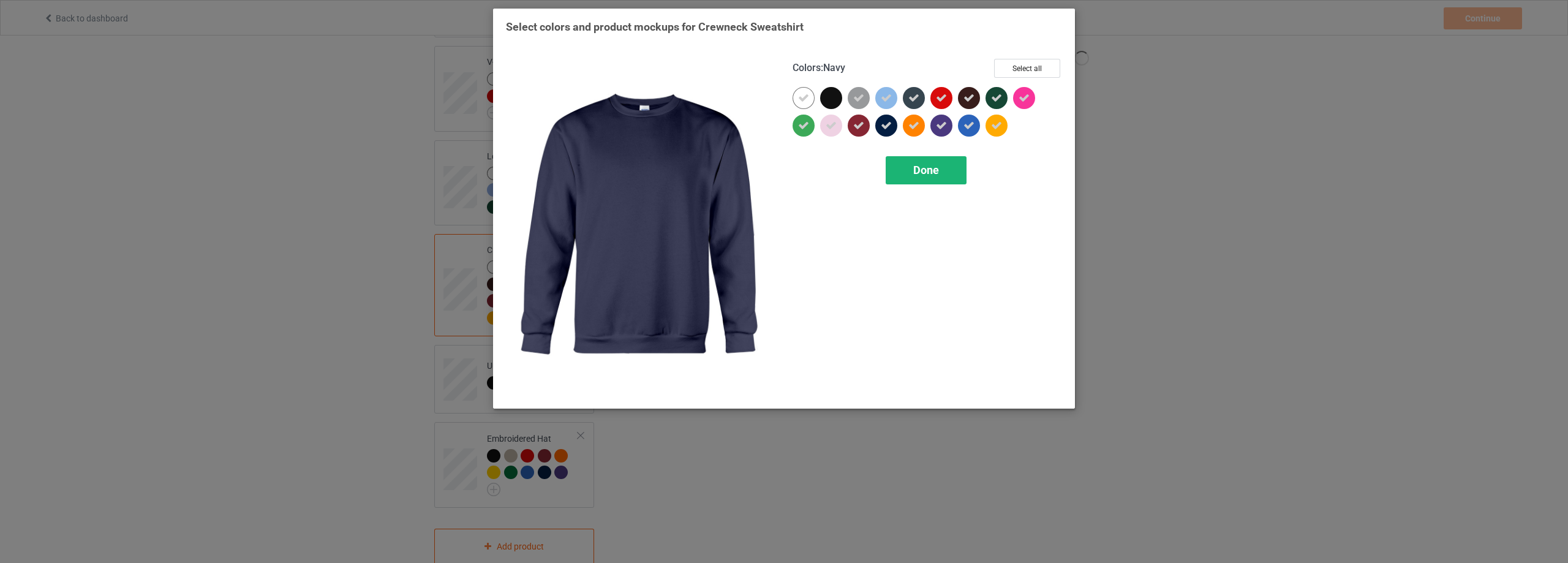
click at [920, 167] on span "Done" at bounding box center [926, 170] width 25 height 13
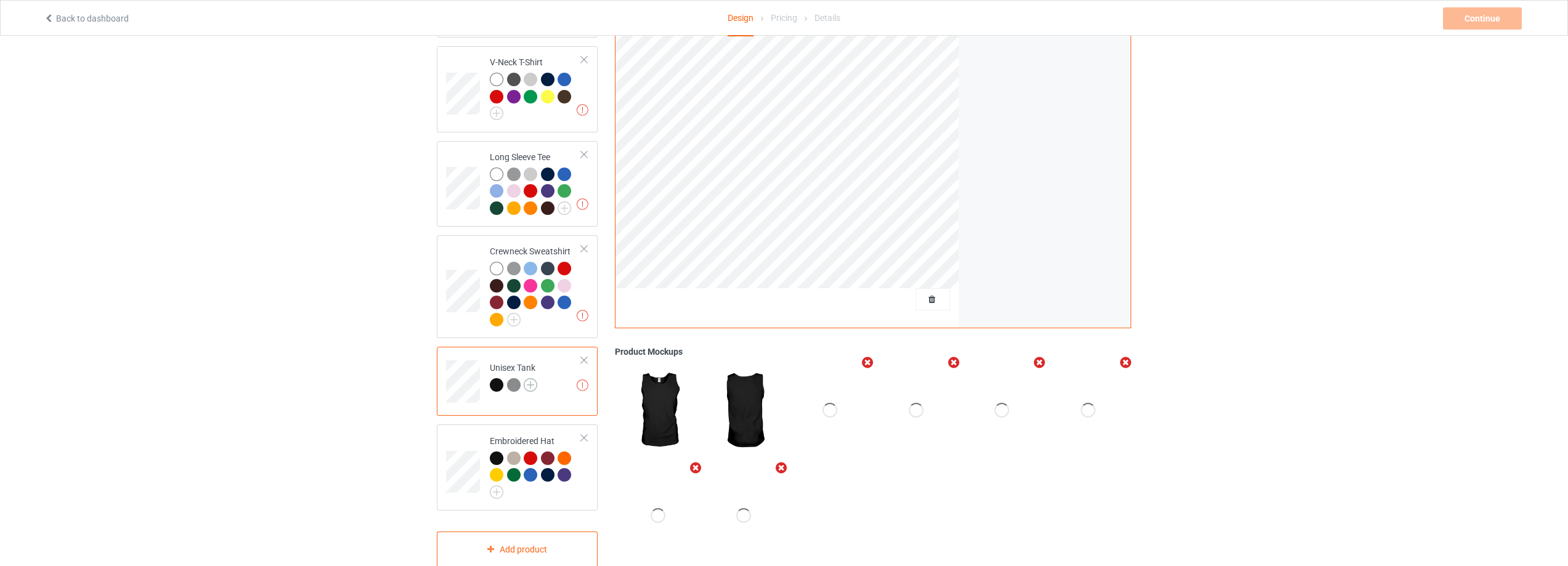
click at [529, 378] on img at bounding box center [530, 384] width 13 height 13
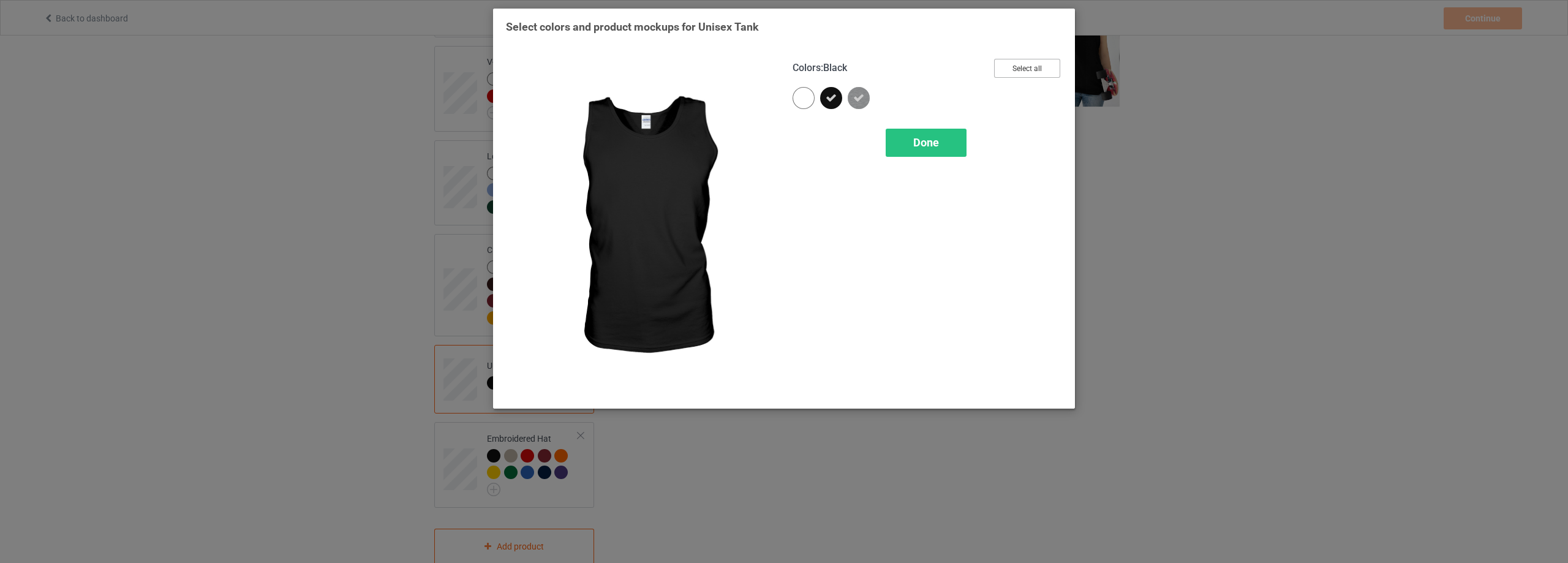
click at [1023, 61] on button "Select all" at bounding box center [1027, 68] width 66 height 19
click at [1023, 61] on button "Reset to Default" at bounding box center [1016, 68] width 89 height 19
drag, startPoint x: 1023, startPoint y: 61, endPoint x: 897, endPoint y: 85, distance: 128.3
click at [1022, 61] on button "Select all" at bounding box center [1027, 68] width 66 height 19
click at [838, 93] on div at bounding box center [831, 97] width 22 height 22
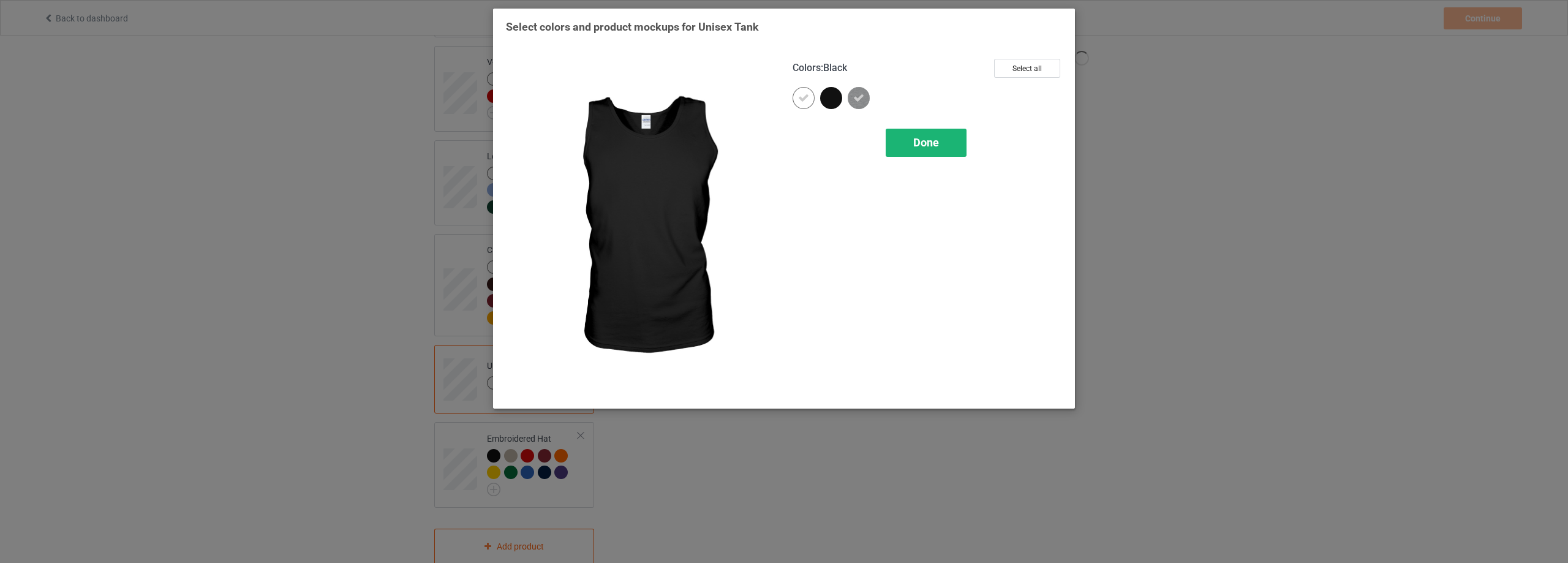
click at [937, 146] on span "Done" at bounding box center [926, 143] width 25 height 13
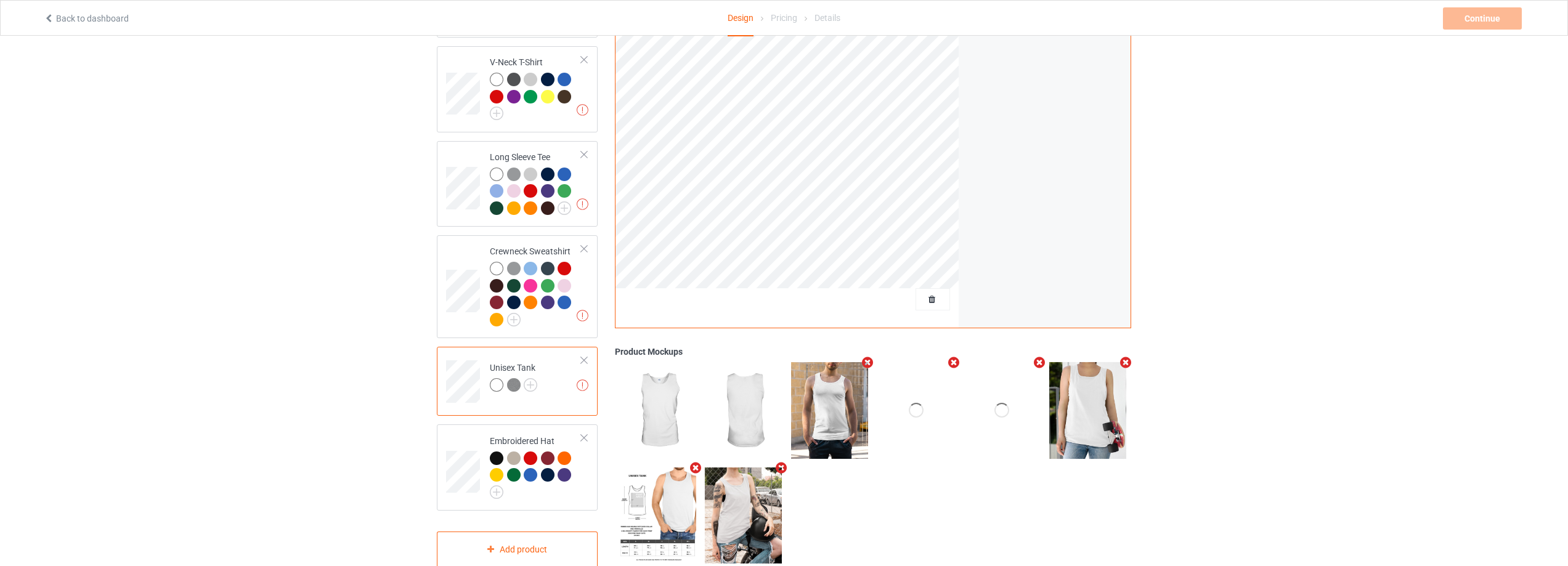
click at [586, 433] on div at bounding box center [584, 437] width 9 height 9
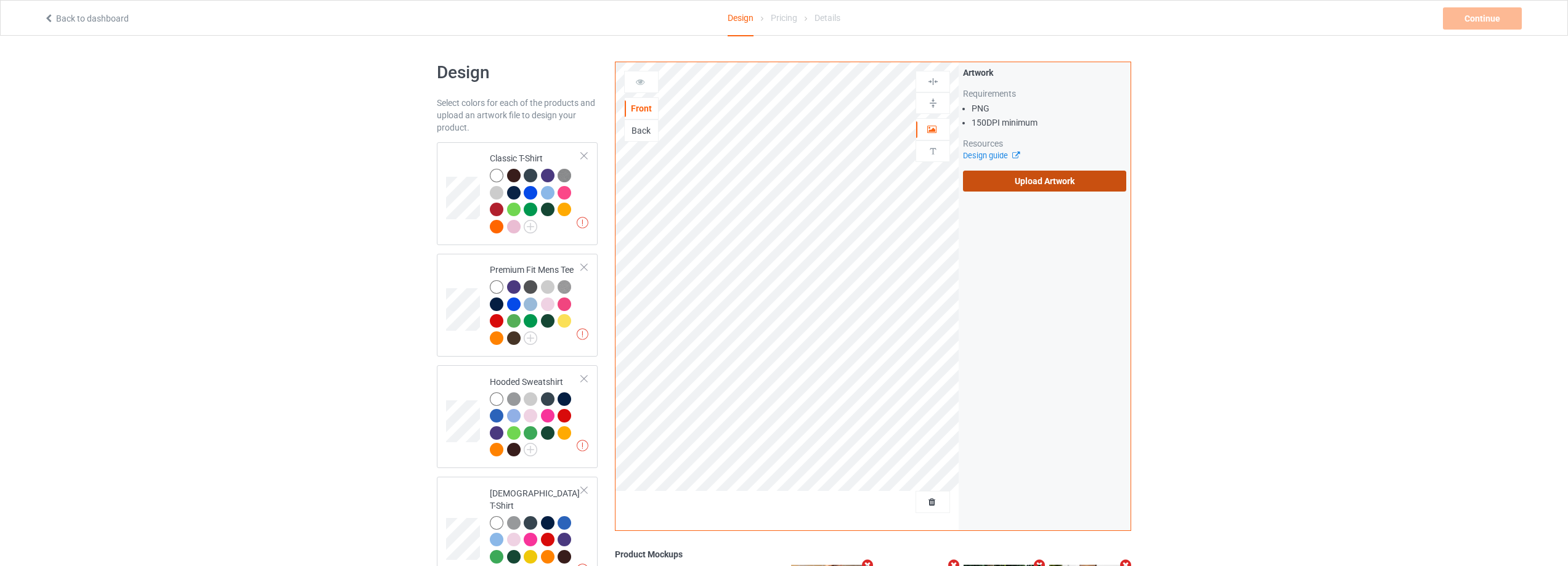
click at [1078, 175] on label "Upload Artwork" at bounding box center [1044, 180] width 163 height 21
click at [0, 0] on input "Upload Artwork" at bounding box center [0, 0] width 0 height 0
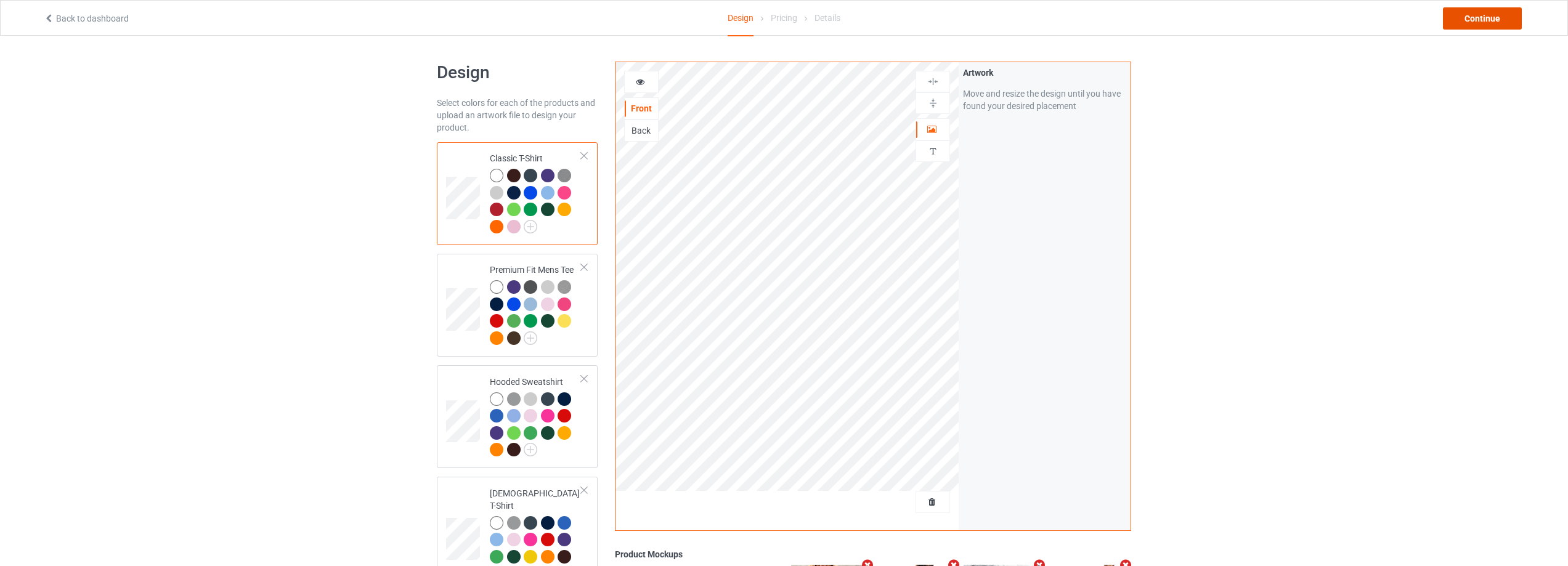
click at [1508, 17] on div "Continue" at bounding box center [1482, 18] width 79 height 22
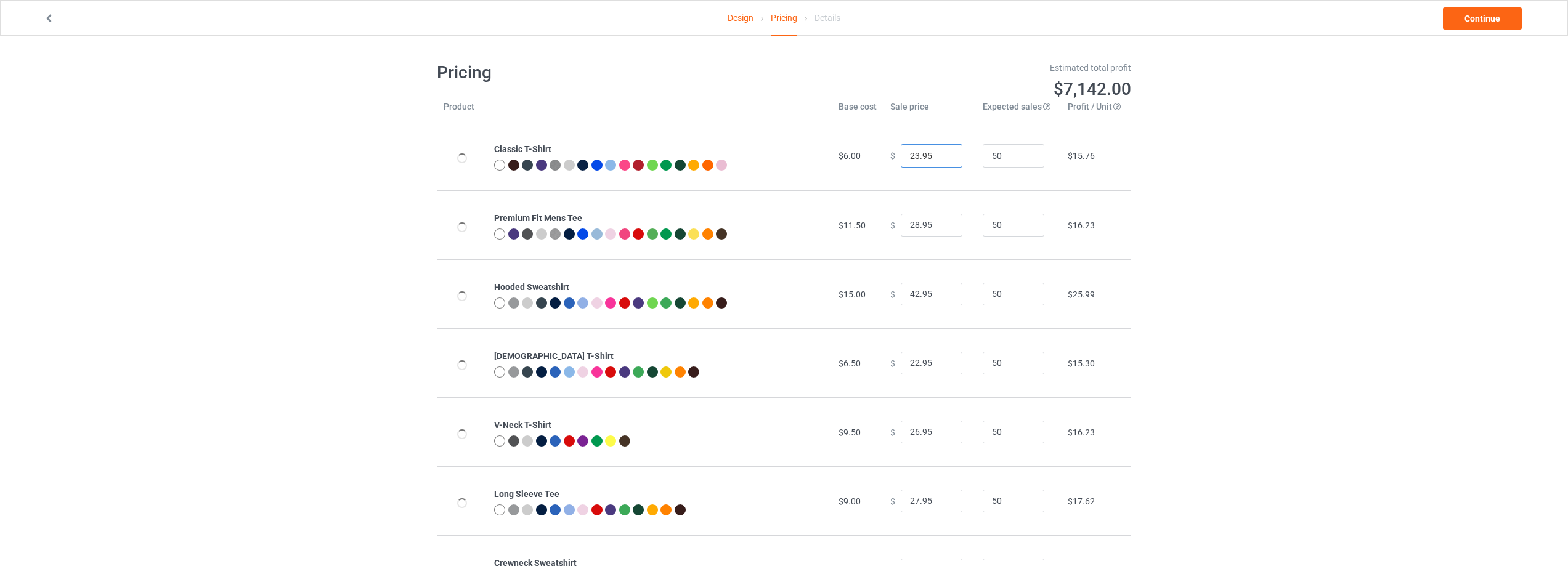
click at [942, 153] on input "23.95" at bounding box center [931, 156] width 62 height 23
type input "24.95"
click at [942, 153] on input "24.95" at bounding box center [931, 156] width 62 height 23
click at [941, 221] on input "29.95" at bounding box center [931, 225] width 62 height 23
type input "30.95"
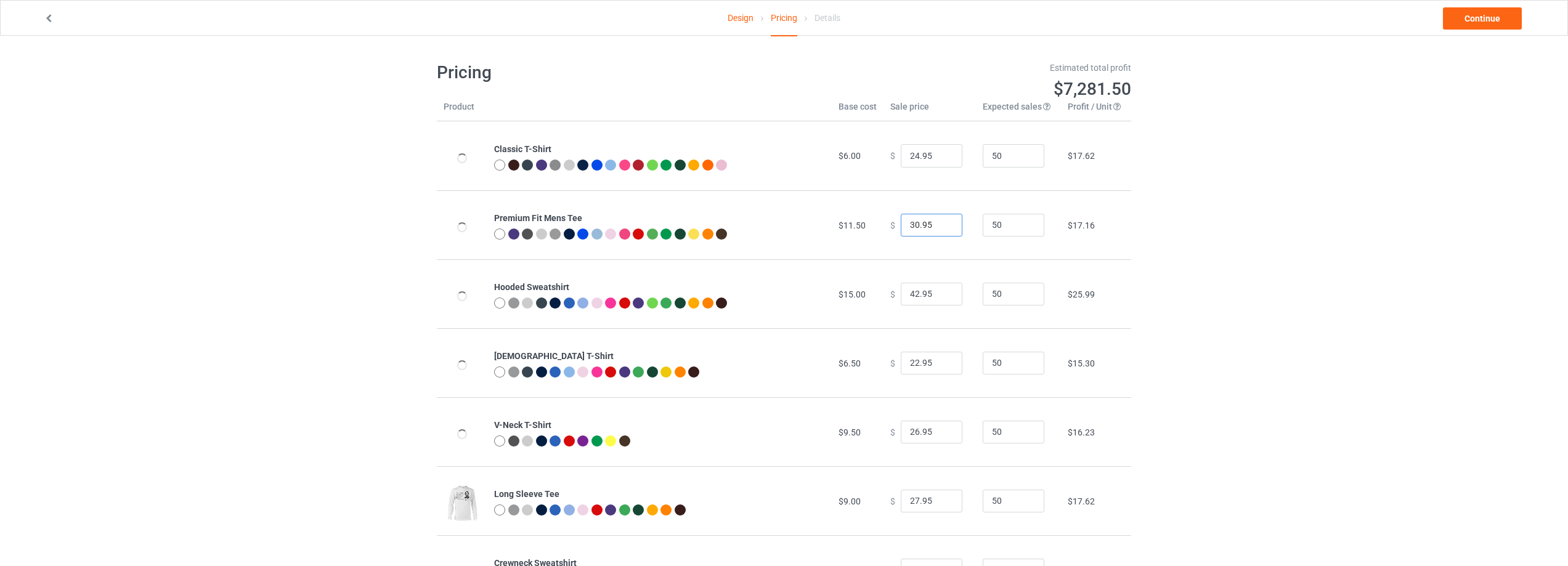
click at [941, 221] on input "30.95" at bounding box center [931, 225] width 62 height 23
click at [943, 290] on input "43.95" at bounding box center [931, 294] width 62 height 23
click at [943, 290] on input "44.95" at bounding box center [931, 294] width 62 height 23
type input "45.95"
click at [943, 290] on input "45.95" at bounding box center [931, 294] width 62 height 23
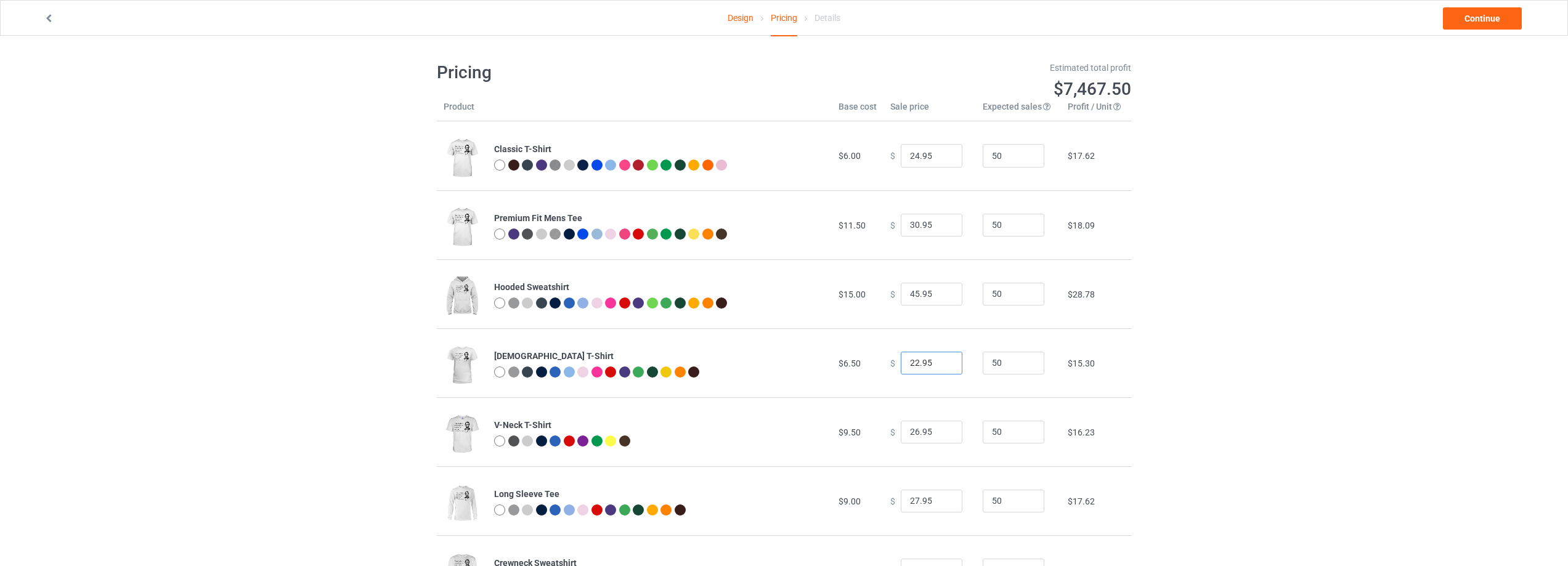
click at [941, 357] on input "22.95" at bounding box center [931, 363] width 62 height 23
click at [941, 360] on input "23.95" at bounding box center [931, 363] width 62 height 23
type input "24.95"
click at [941, 360] on input "24.95" at bounding box center [931, 363] width 62 height 23
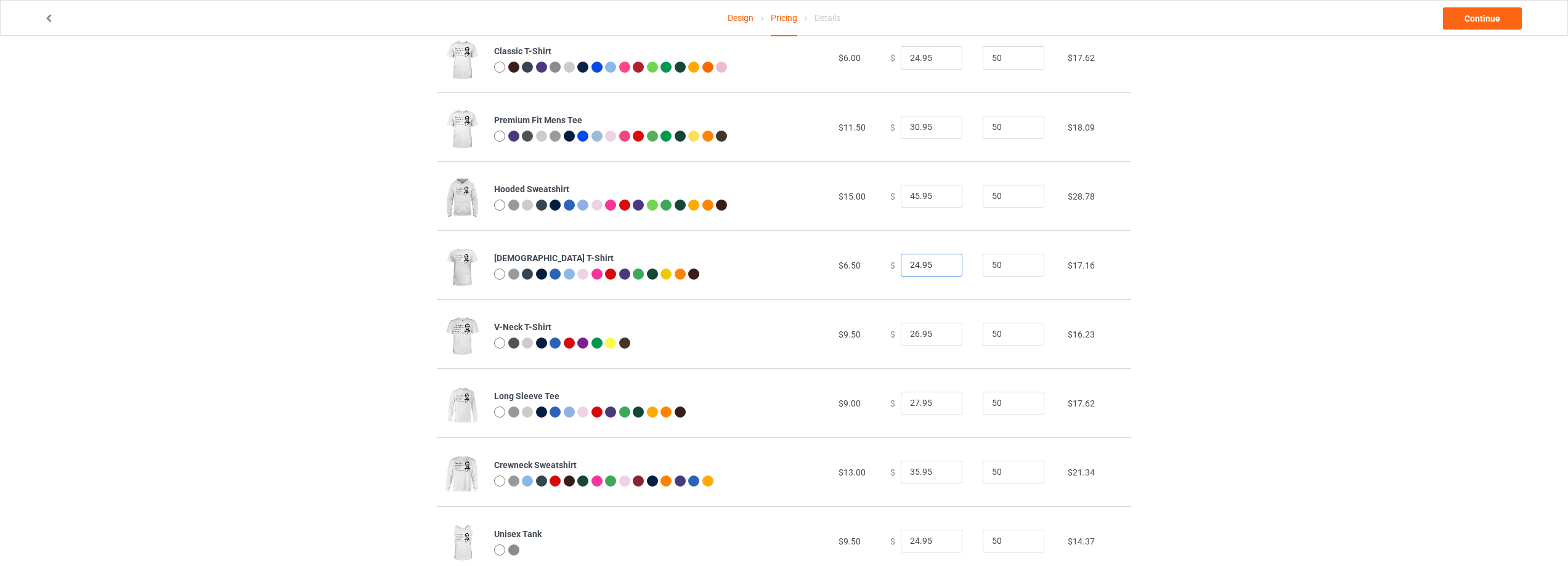
scroll to position [134, 0]
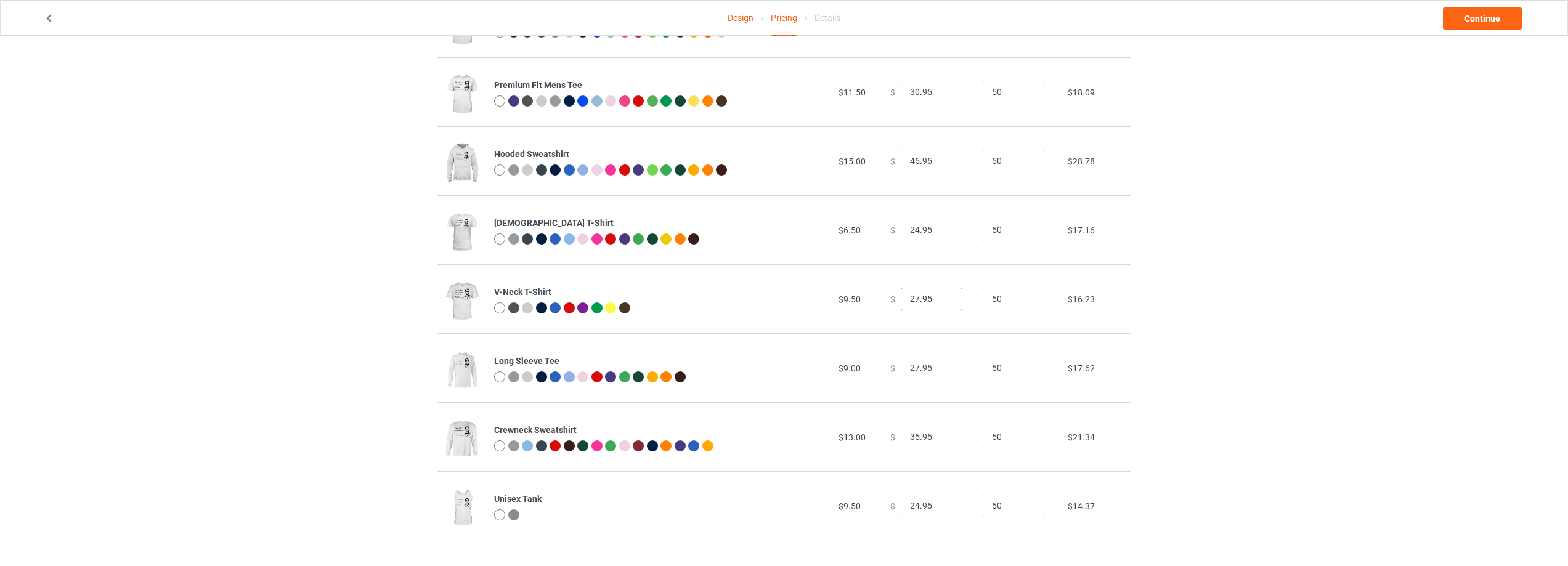
click at [940, 295] on input "27.95" at bounding box center [931, 299] width 62 height 23
type input "28.95"
click at [940, 295] on input "28.95" at bounding box center [931, 299] width 62 height 23
click at [941, 364] on input "28.95" at bounding box center [931, 368] width 62 height 23
type input "29.95"
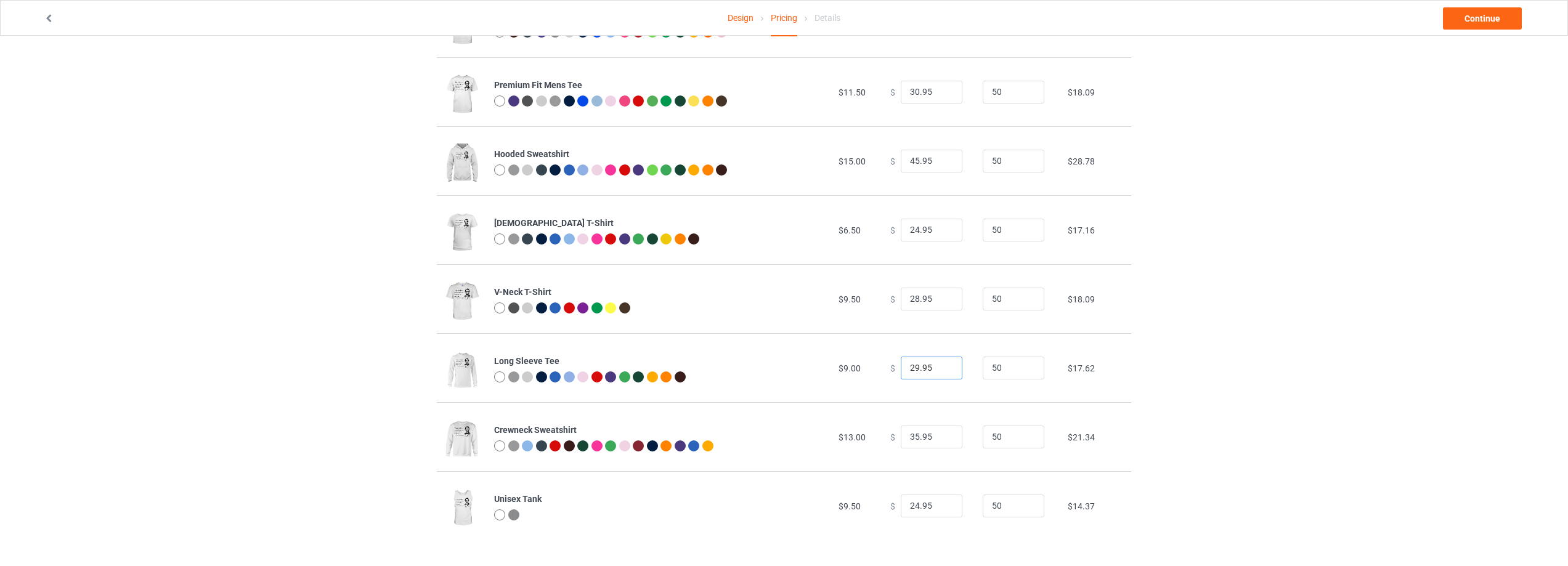
click at [941, 364] on input "29.95" at bounding box center [931, 368] width 62 height 23
click at [939, 435] on input "36.95" at bounding box center [931, 437] width 62 height 23
click at [939, 435] on input "37.95" at bounding box center [931, 437] width 62 height 23
click at [939, 435] on input "38.95" at bounding box center [931, 437] width 62 height 23
type input "39.95"
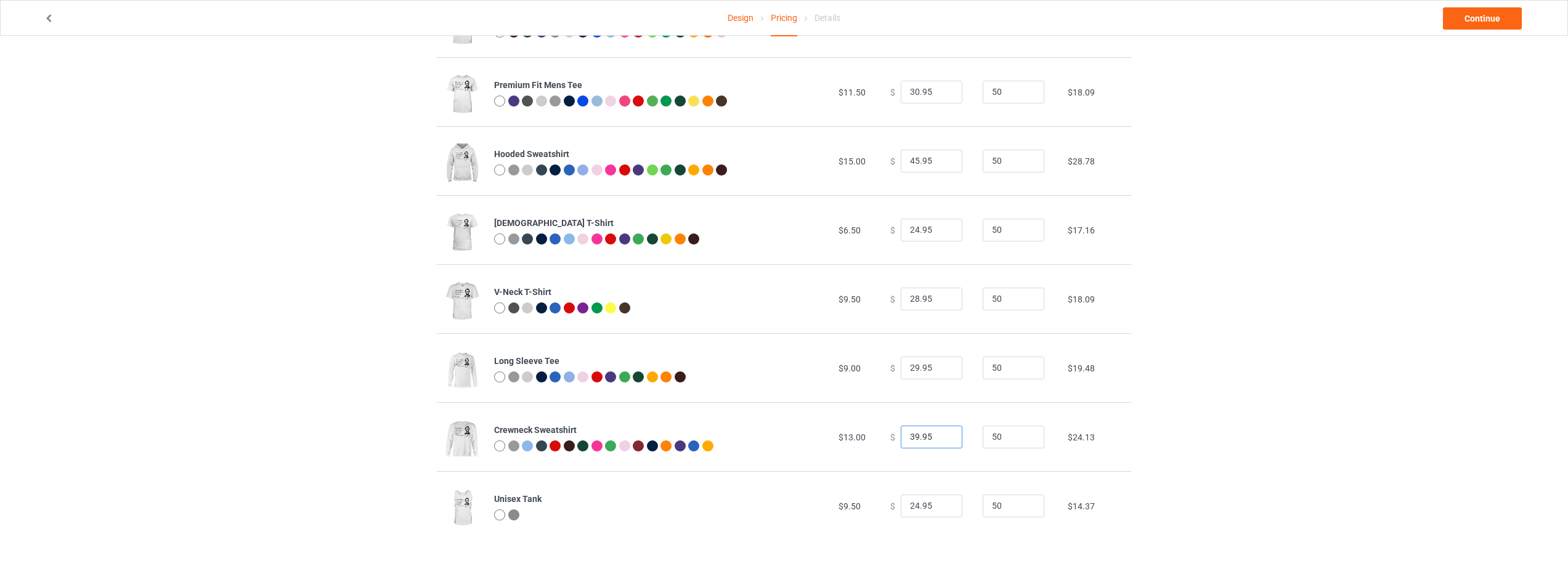
click at [939, 435] on input "39.95" at bounding box center [931, 437] width 62 height 23
click at [940, 501] on input "25.95" at bounding box center [931, 506] width 62 height 23
type input "26.95"
click at [940, 501] on input "26.95" at bounding box center [931, 506] width 62 height 23
click at [1296, 387] on div "Design Pricing Details Continue Pricing Estimated total profit $8,025.50 Produc…" at bounding box center [784, 234] width 1568 height 663
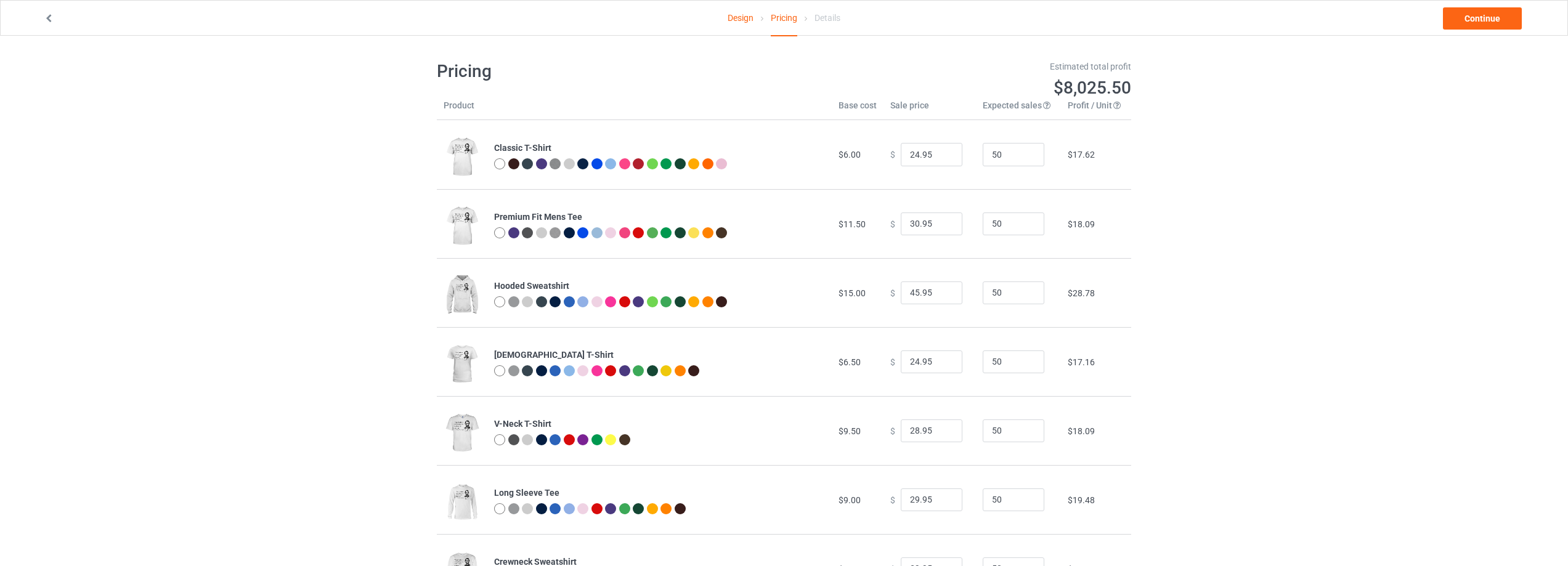
scroll to position [0, 0]
click at [1465, 15] on link "Continue" at bounding box center [1482, 18] width 79 height 22
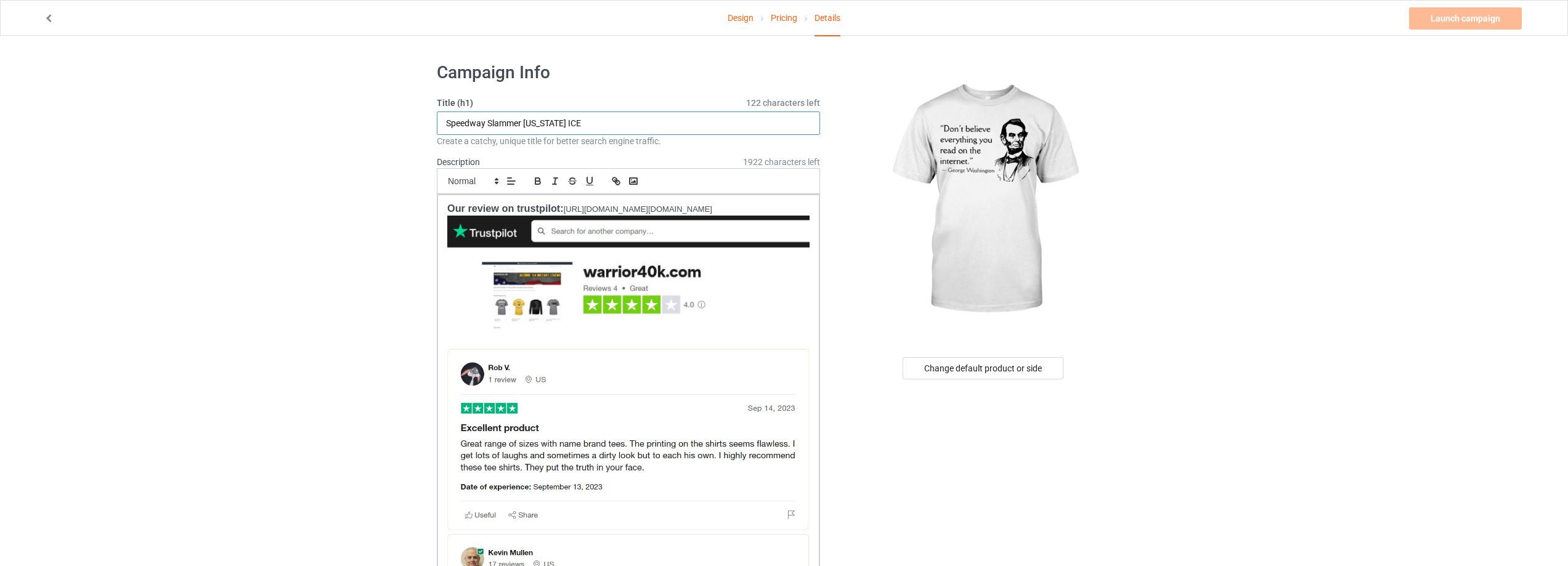
drag, startPoint x: 626, startPoint y: 119, endPoint x: 394, endPoint y: 123, distance: 232.0
click at [605, 121] on input "Speedway Slammer [US_STATE] ICE" at bounding box center [628, 123] width 383 height 23
drag, startPoint x: 639, startPoint y: 121, endPoint x: 392, endPoint y: 124, distance: 247.0
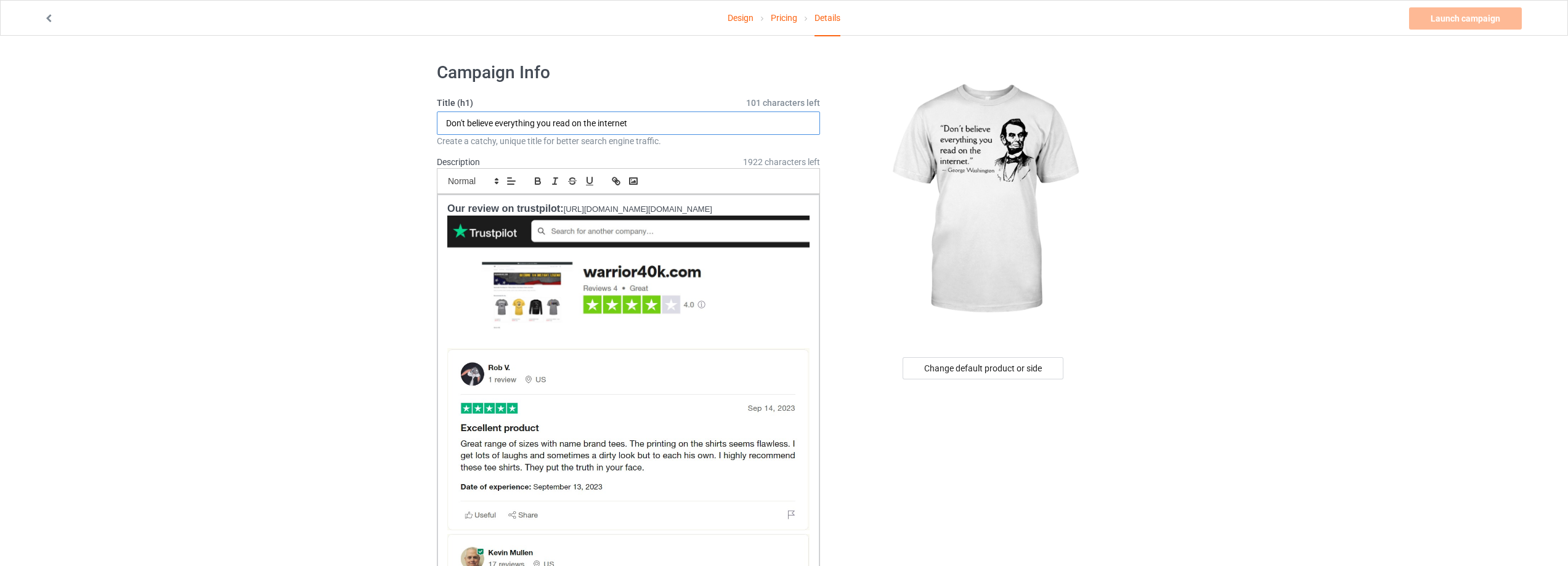
type input "Don't believe everything you read on the internet"
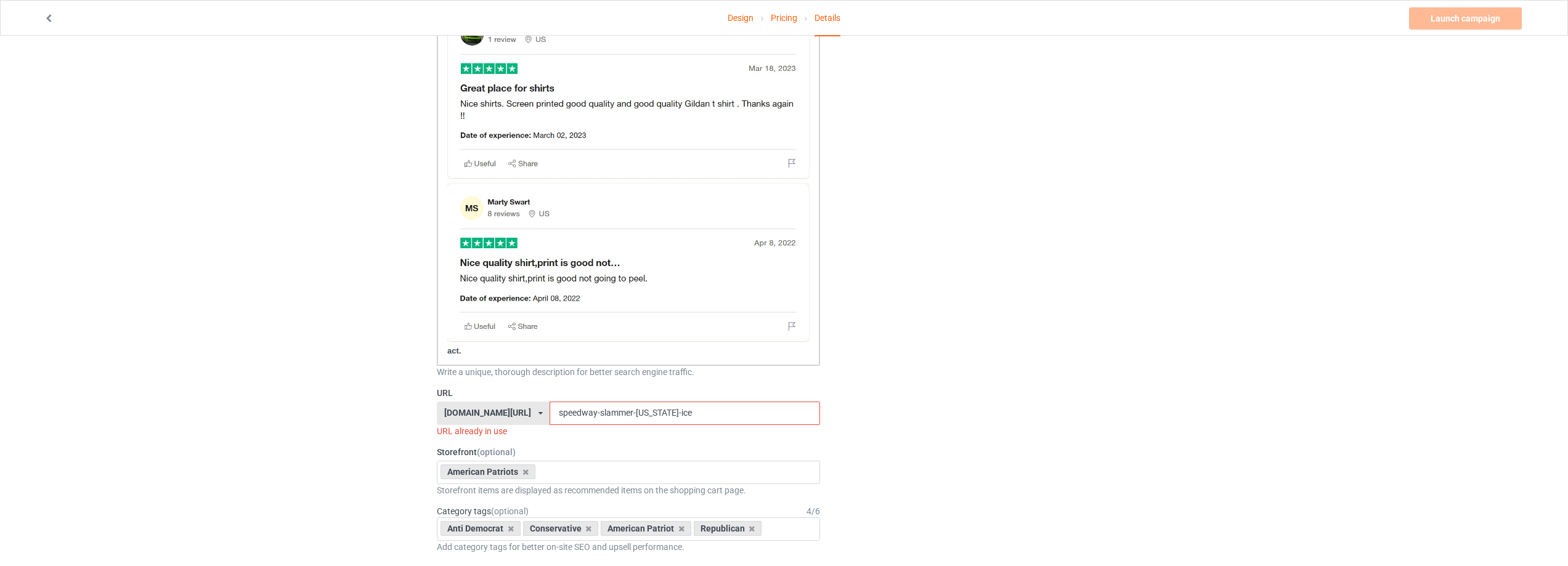
scroll to position [739, 0]
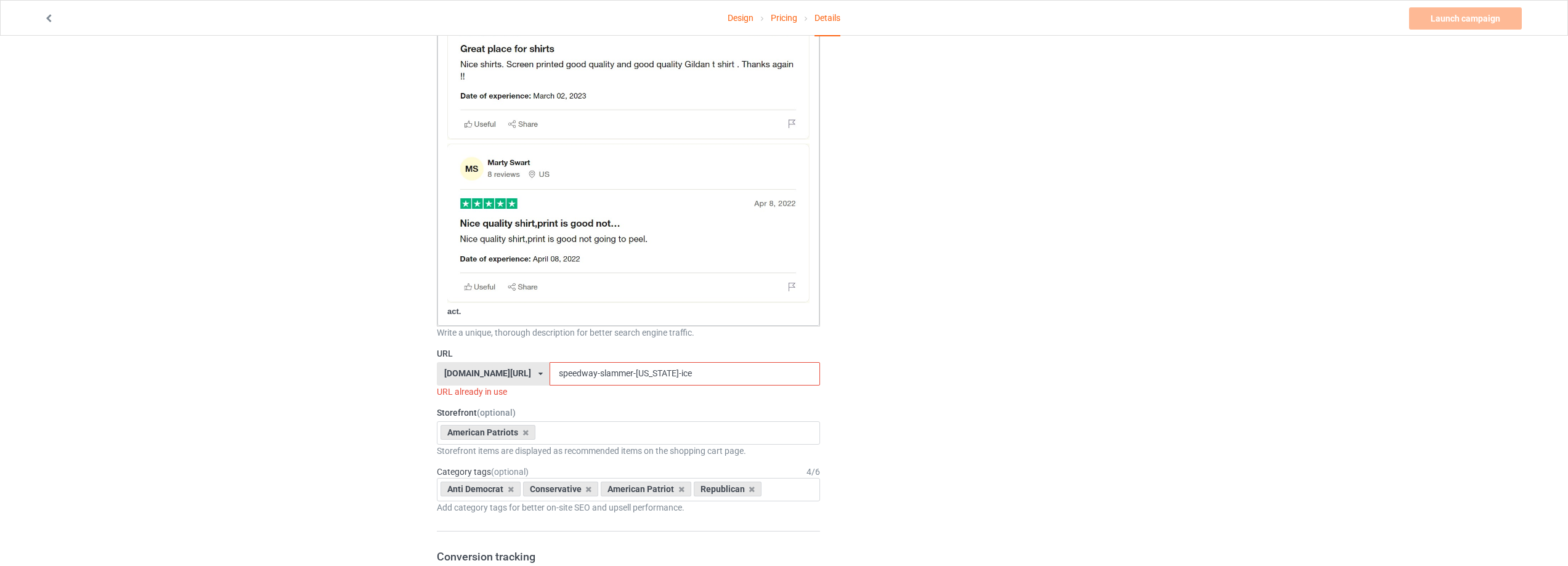
drag, startPoint x: 671, startPoint y: 380, endPoint x: 458, endPoint y: 378, distance: 213.0
click at [458, 378] on div "[DOMAIN_NAME][URL] [DOMAIN_NAME][URL] [DOMAIN_NAME][URL] [DOMAIN_NAME][URL] [DO…" at bounding box center [628, 374] width 383 height 23
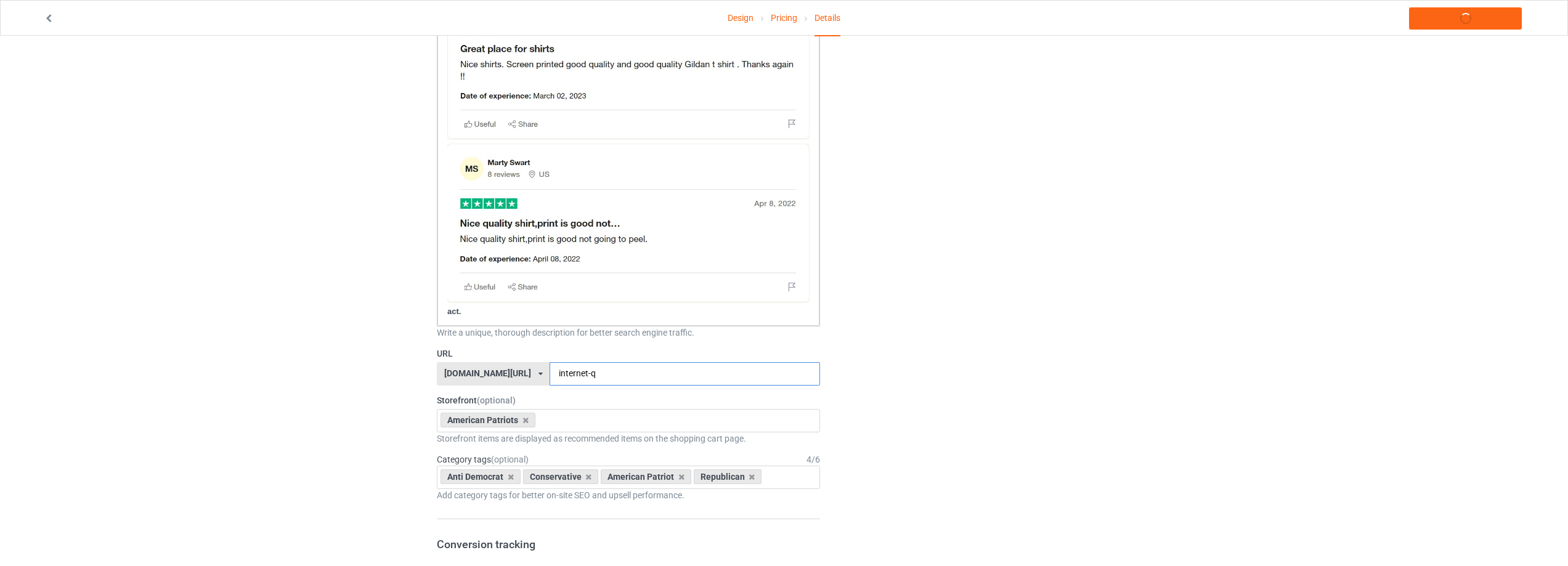
type input "internet-q"
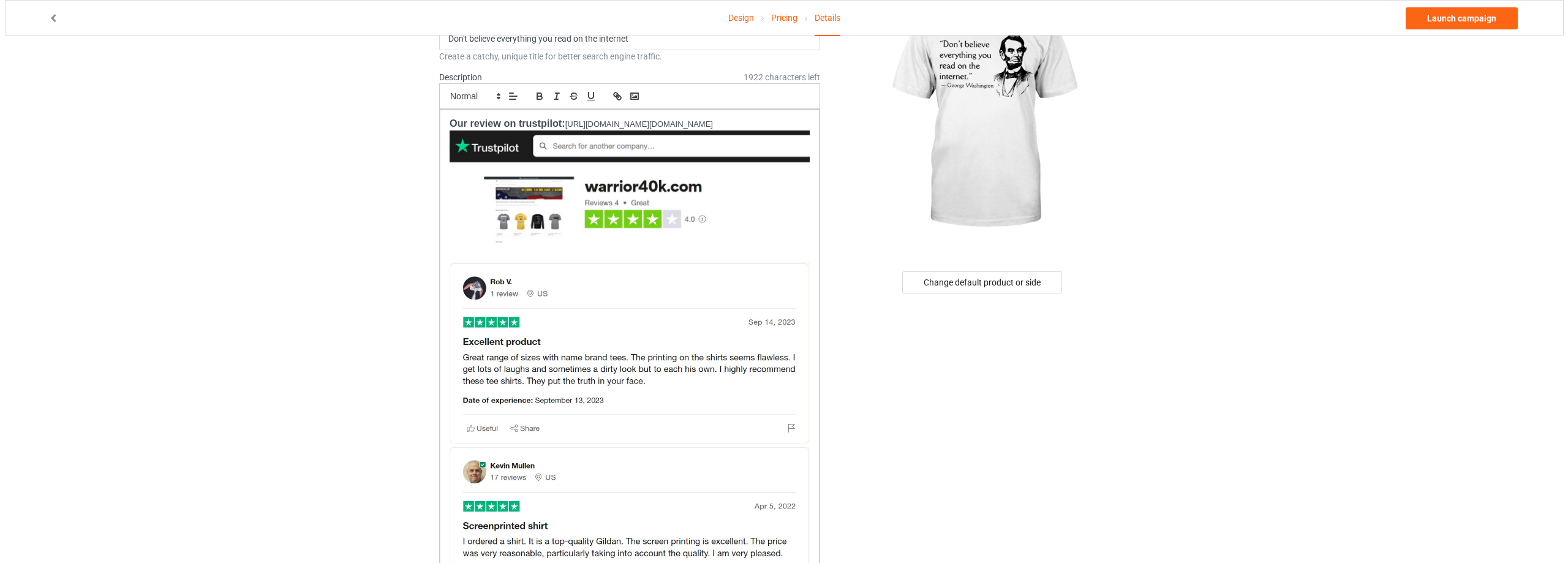
scroll to position [0, 0]
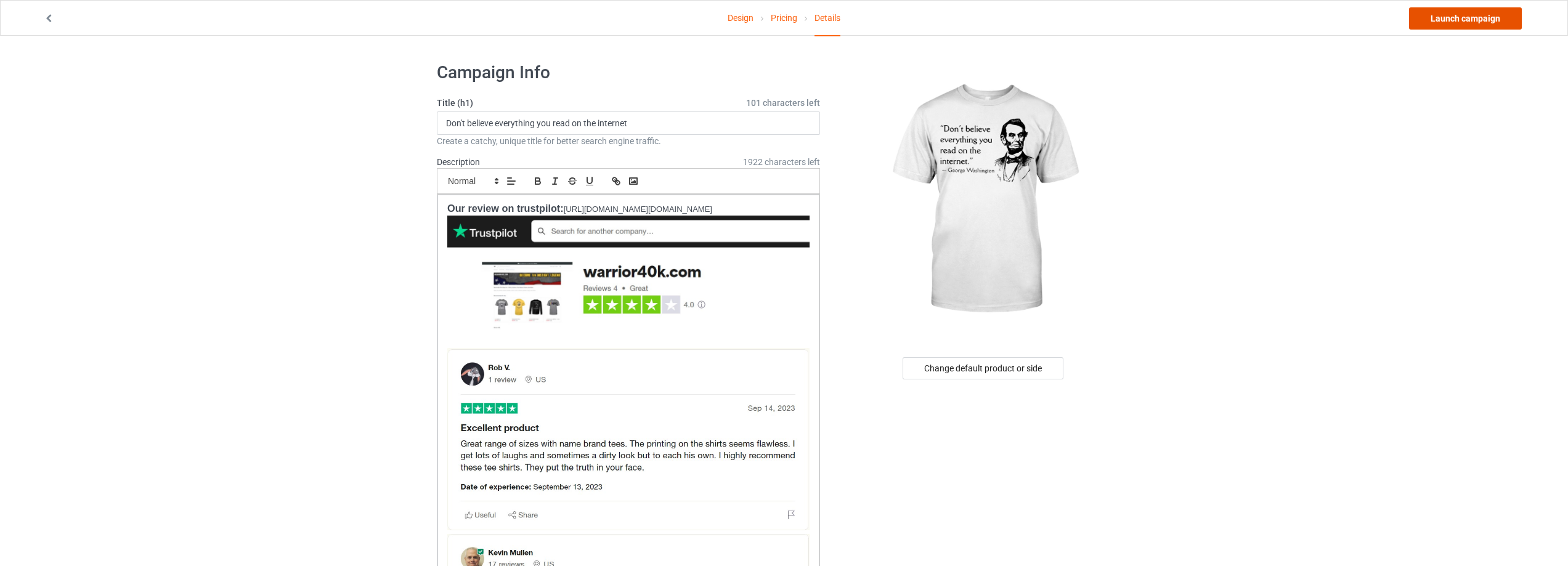
click at [1452, 19] on link "Launch campaign" at bounding box center [1465, 18] width 113 height 22
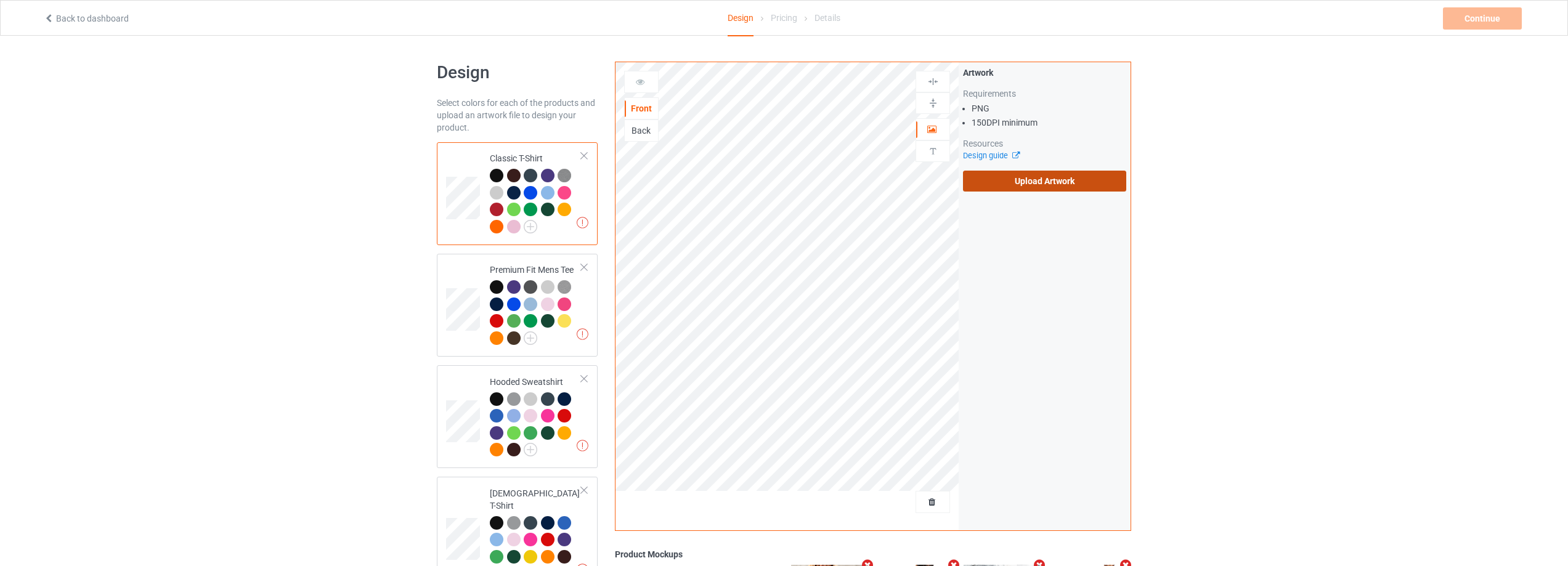
click at [1000, 183] on label "Upload Artwork" at bounding box center [1044, 180] width 163 height 21
click at [0, 0] on input "Upload Artwork" at bounding box center [0, 0] width 0 height 0
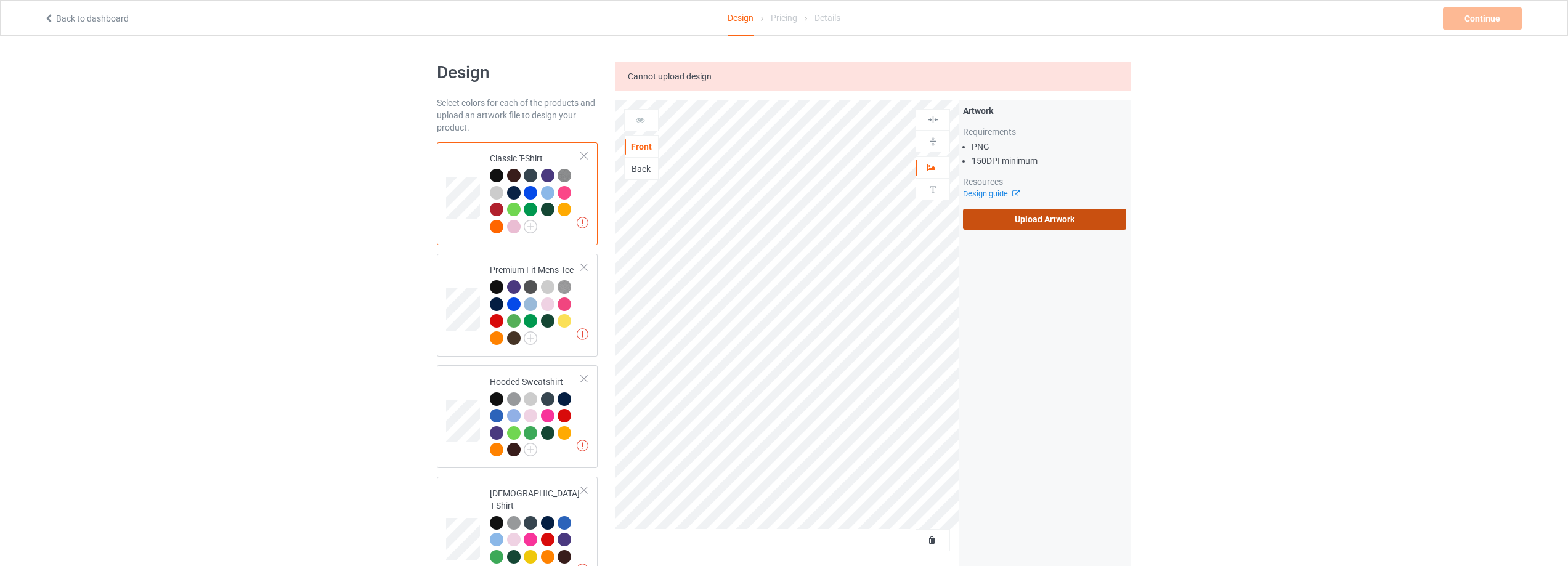
click at [1029, 221] on label "Upload Artwork" at bounding box center [1044, 219] width 163 height 21
click at [0, 0] on input "Upload Artwork" at bounding box center [0, 0] width 0 height 0
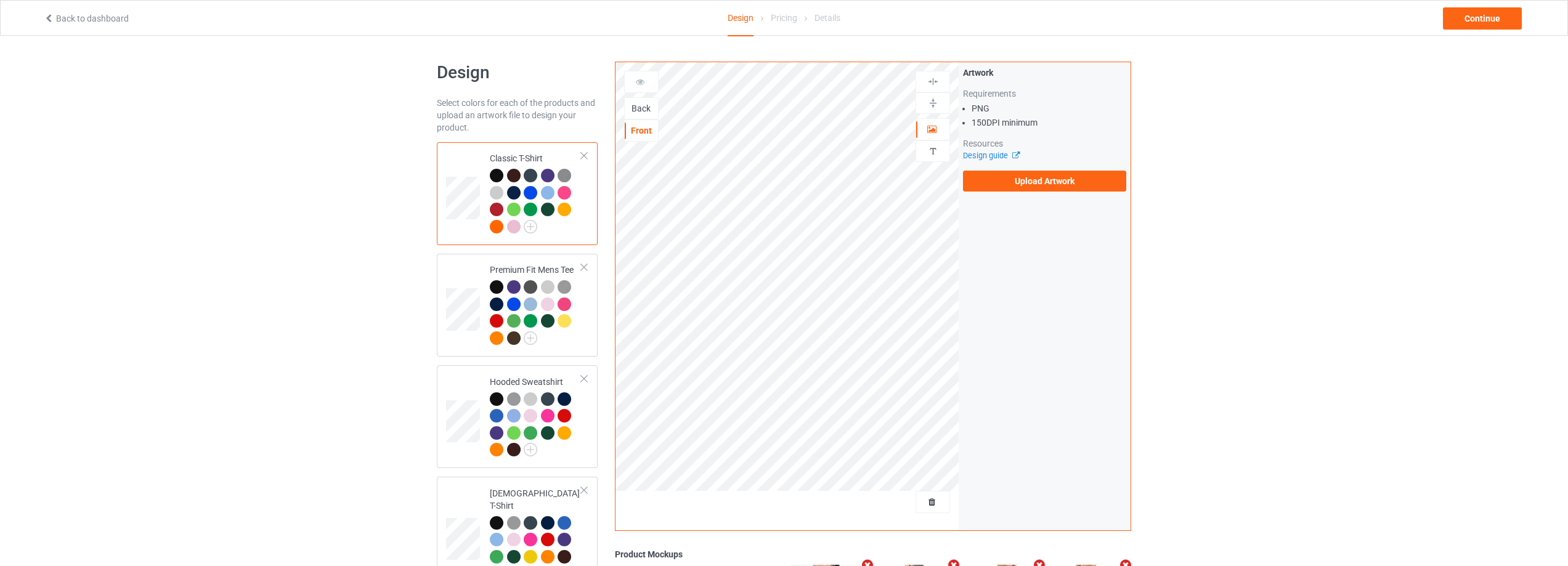
click at [641, 109] on div "Back" at bounding box center [641, 108] width 33 height 12
click at [1041, 175] on label "Upload Artwork" at bounding box center [1044, 180] width 163 height 21
click at [0, 0] on input "Upload Artwork" at bounding box center [0, 0] width 0 height 0
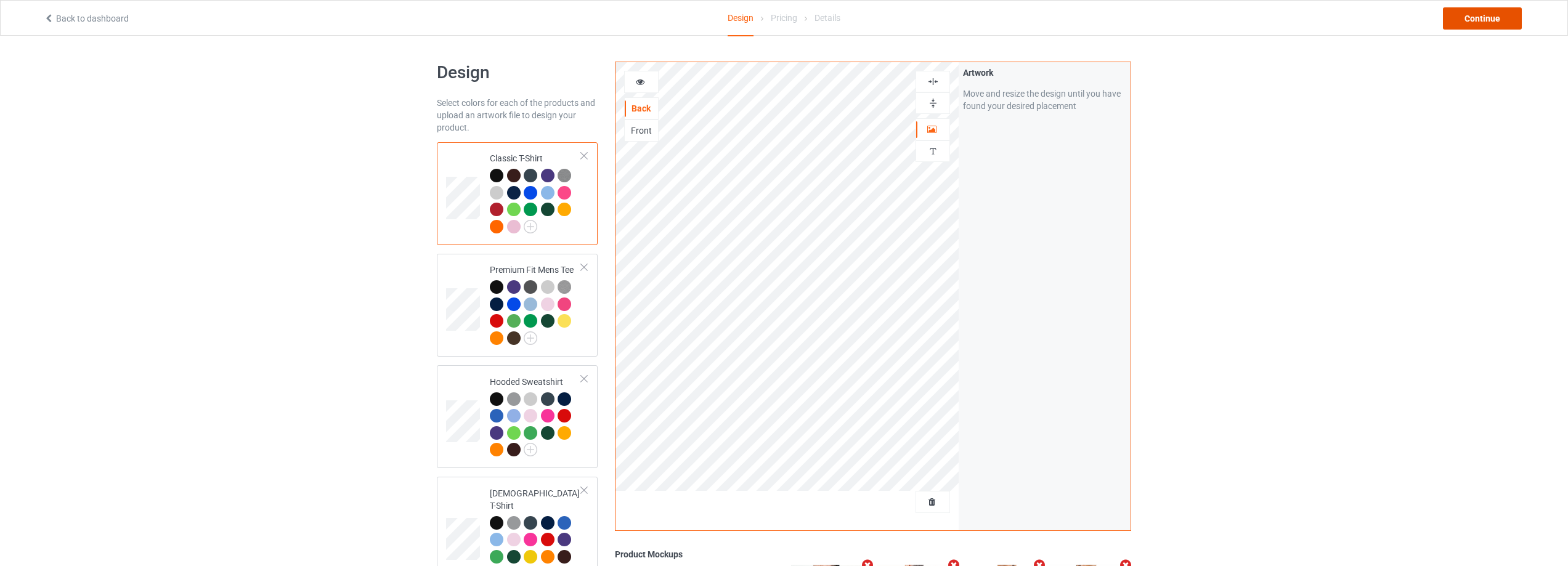
click at [1492, 8] on div "Continue" at bounding box center [1482, 18] width 79 height 22
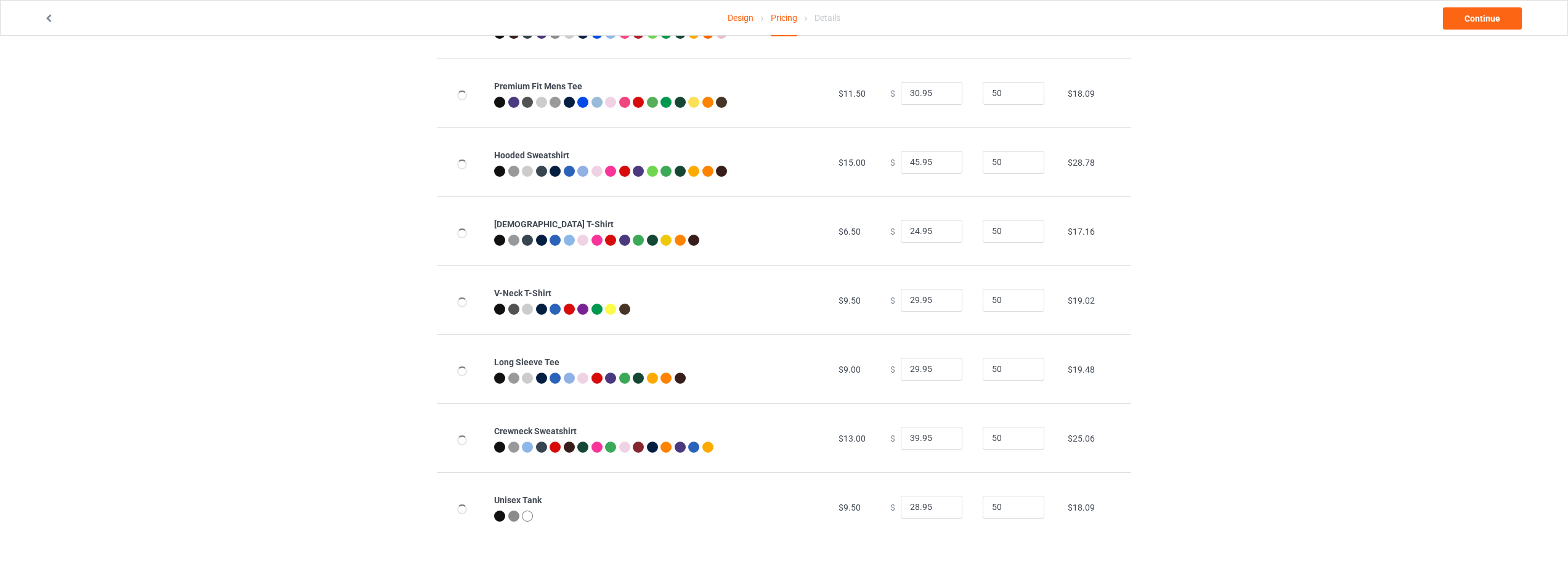
scroll to position [134, 0]
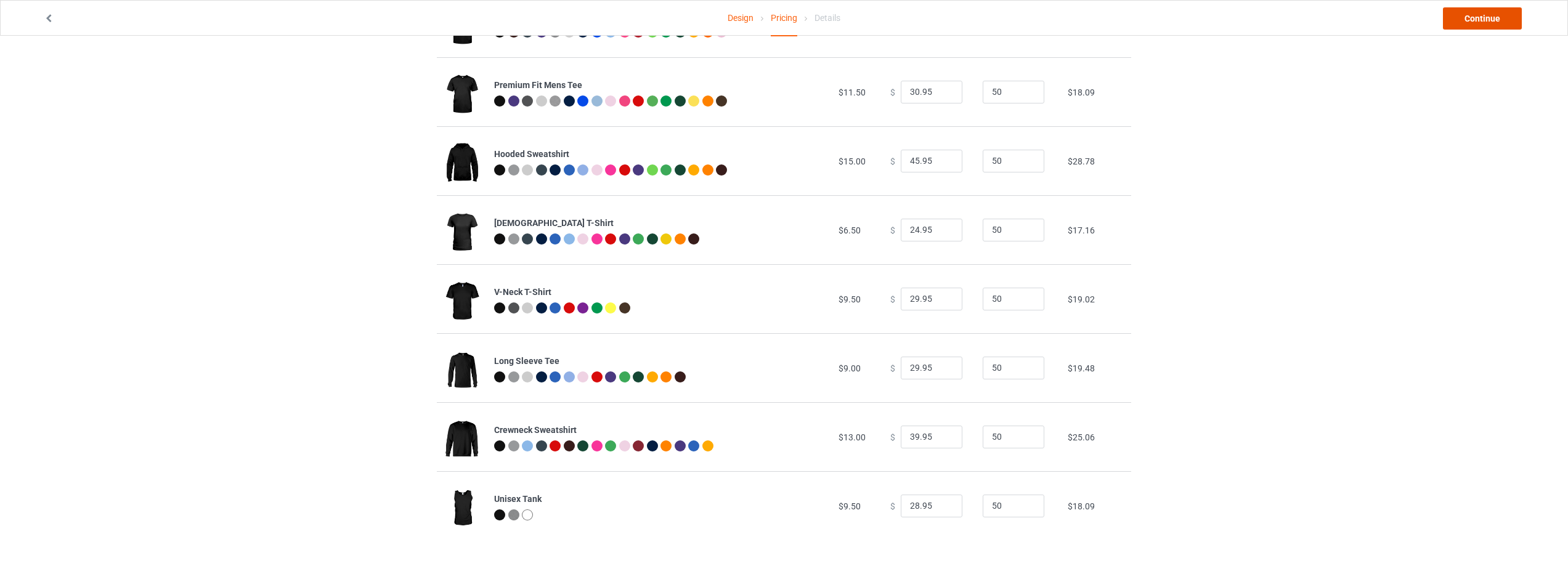
click at [1463, 16] on link "Continue" at bounding box center [1482, 18] width 79 height 22
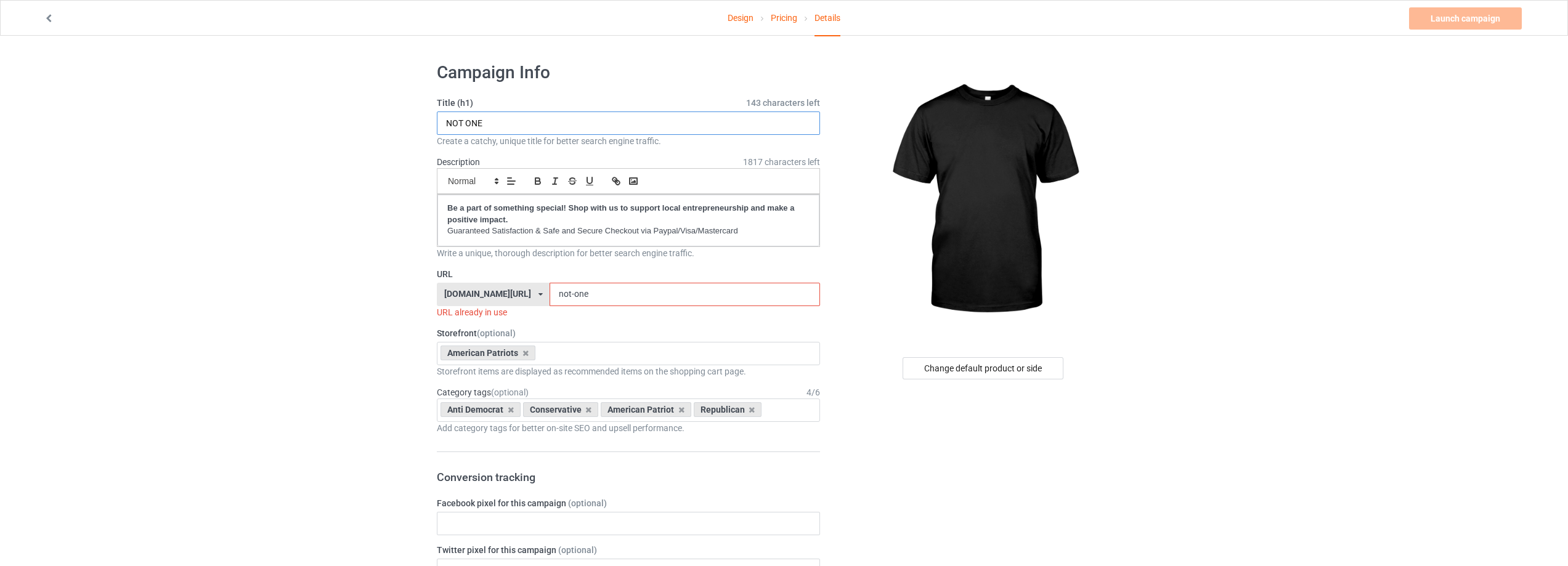
drag, startPoint x: 600, startPoint y: 116, endPoint x: 382, endPoint y: 121, distance: 218.1
click at [984, 370] on div "Change default product or side" at bounding box center [983, 368] width 161 height 22
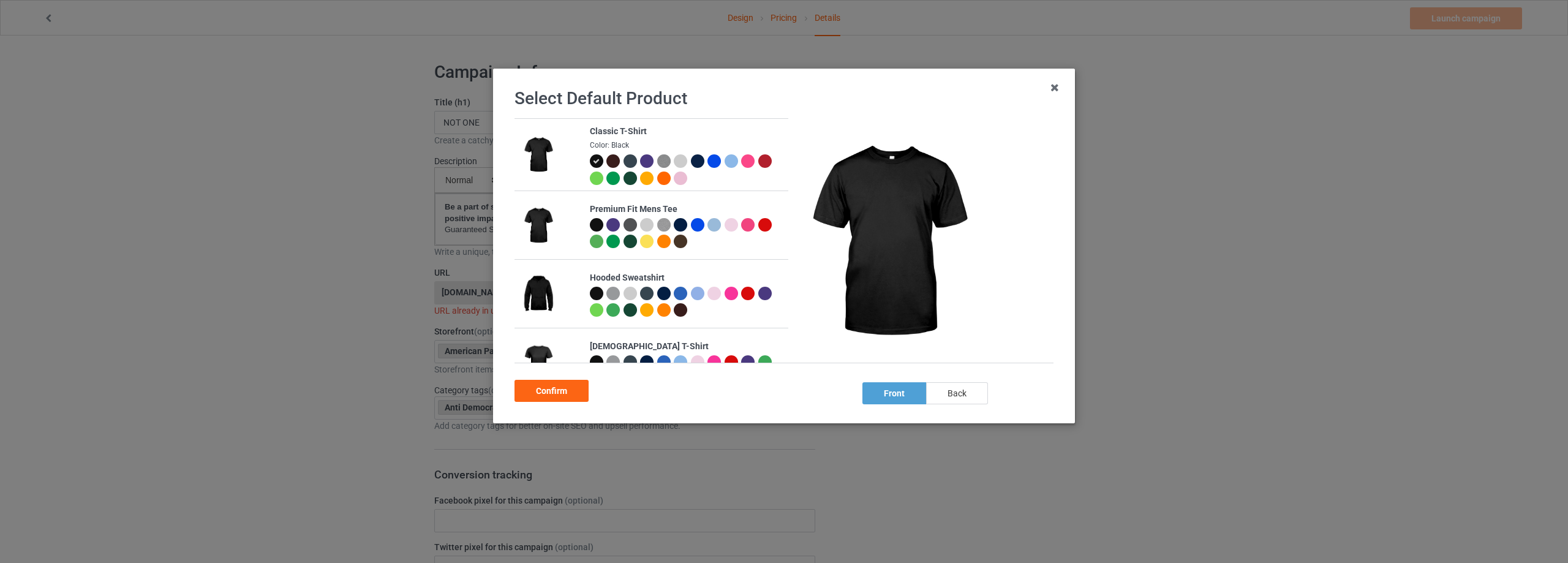
click at [968, 389] on div "back" at bounding box center [957, 393] width 62 height 22
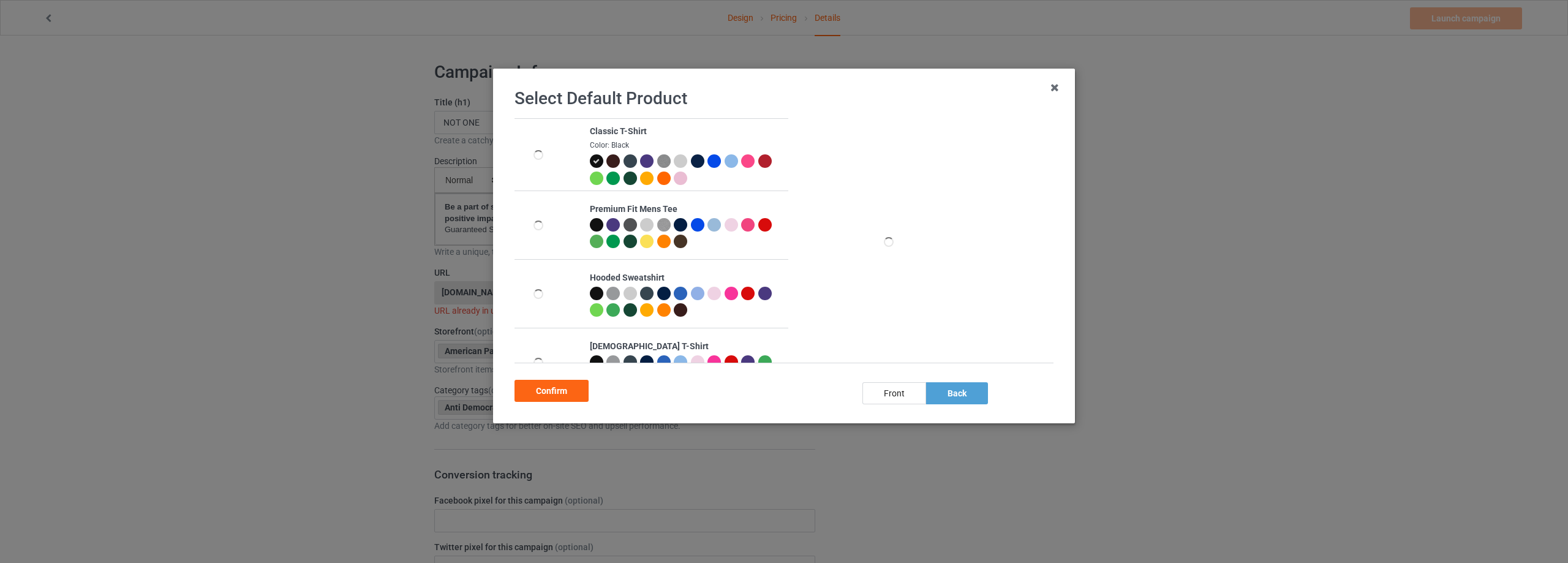
click at [531, 386] on div "Confirm" at bounding box center [551, 391] width 74 height 22
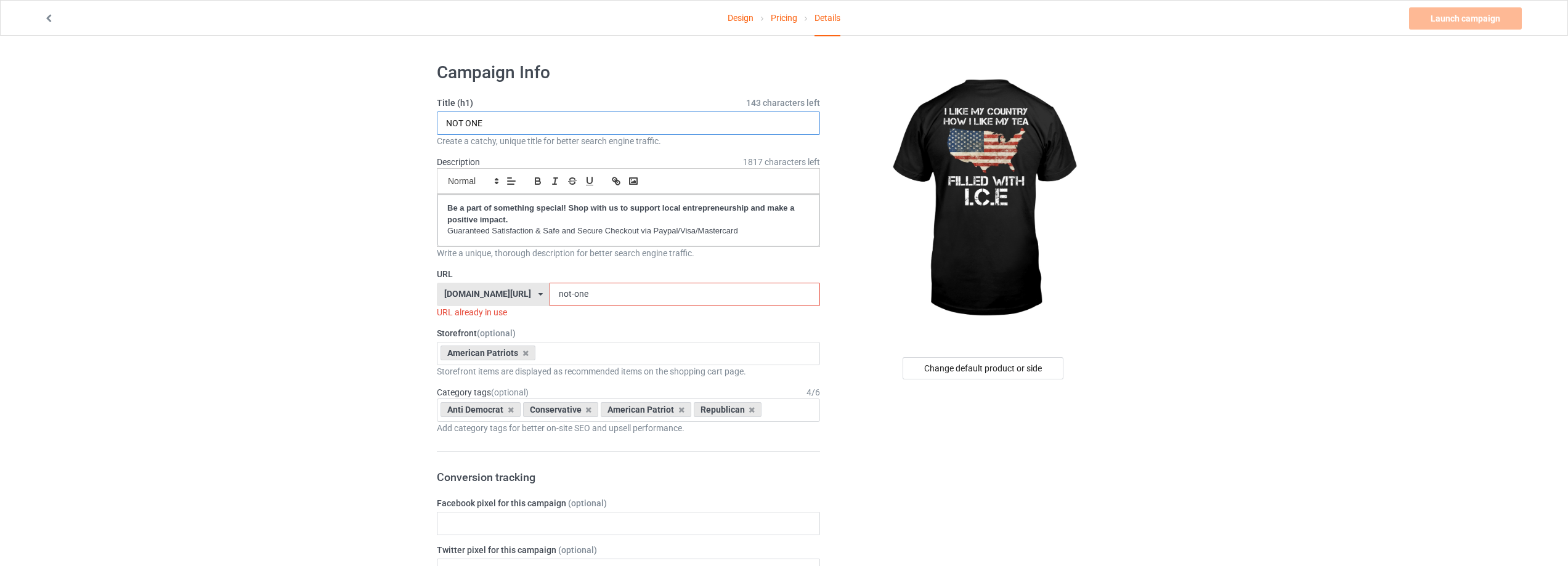
paste input "I Like My Country How I Like My Tea, Filled With IC"
type input "I Like My Country How I Like My Tea, Filled With ICE"
drag, startPoint x: 536, startPoint y: 299, endPoint x: 474, endPoint y: 304, distance: 62.2
click at [475, 304] on div "warrior40k.com/ redwhiteblueclothing.com/ shopbabymom.net/ warrior40k.com/ teec…" at bounding box center [628, 294] width 383 height 23
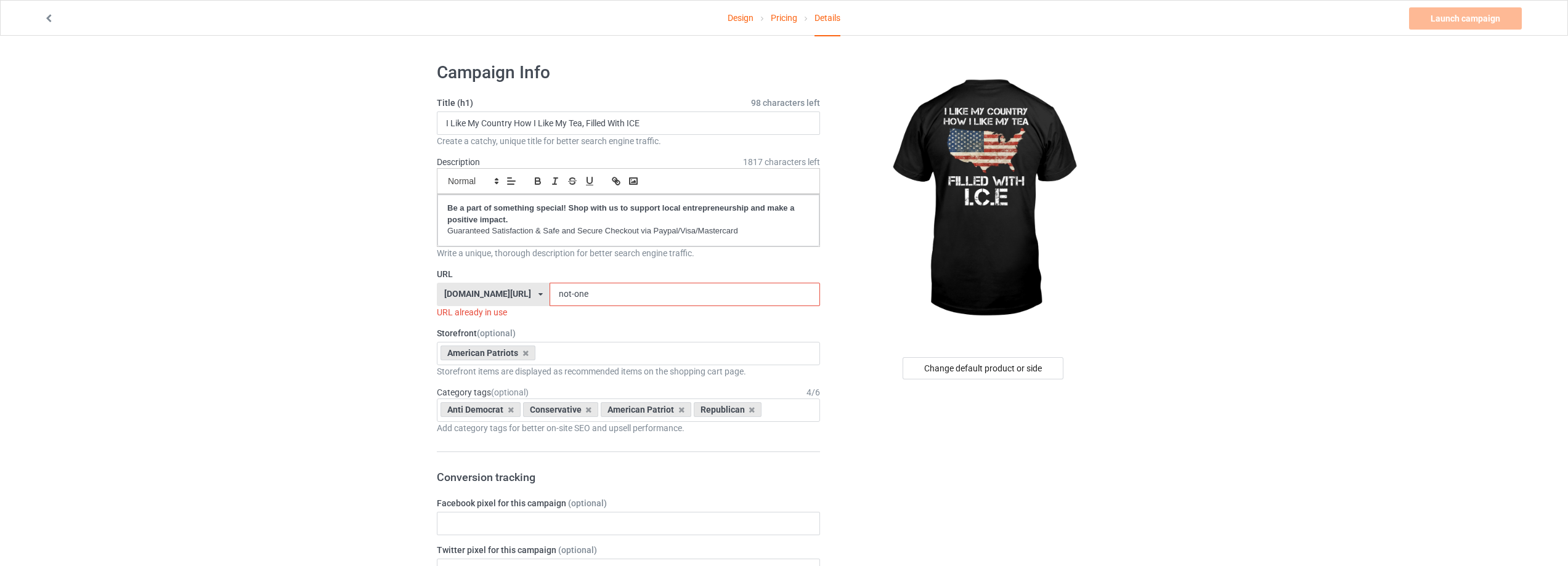
paste input "i-like-my-country"
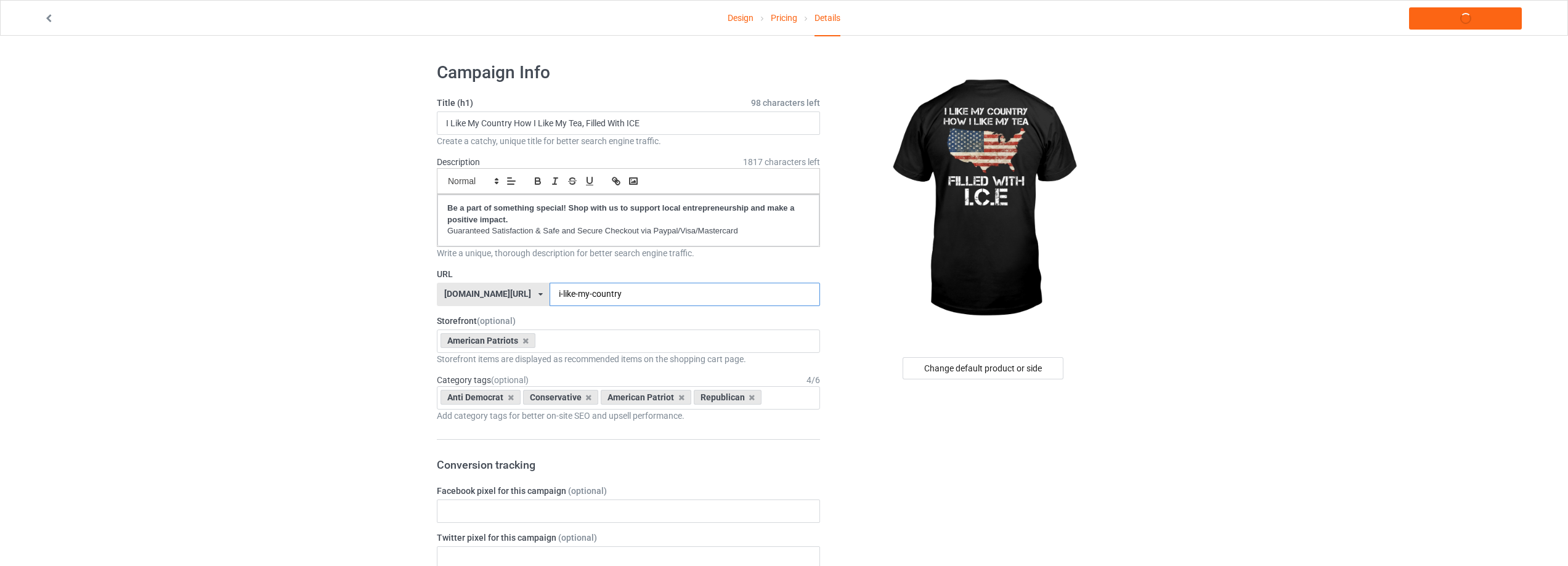
type input "i-like-my-country"
click at [1475, 23] on link "Launch campaign" at bounding box center [1465, 18] width 113 height 22
